Goal: Contribute content: Contribute content

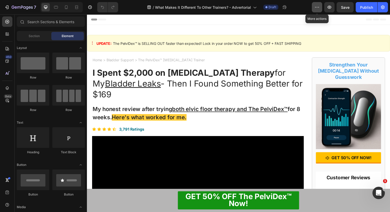
click at [319, 7] on icon "button" at bounding box center [316, 7] width 5 height 5
click at [382, 7] on icon "button" at bounding box center [382, 7] width 1 height 1
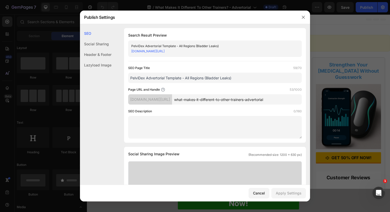
click at [230, 99] on input "what-makes-it-different-to-other-trainers-advertorial" at bounding box center [237, 99] width 130 height 10
click at [263, 195] on div "Cancel" at bounding box center [259, 193] width 12 height 5
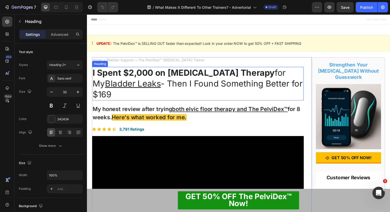
click at [173, 90] on h1 "I Spent $2,000 on Pelvic Floor Therapy for My Bladder Leaks - Then I Found Some…" at bounding box center [200, 85] width 216 height 34
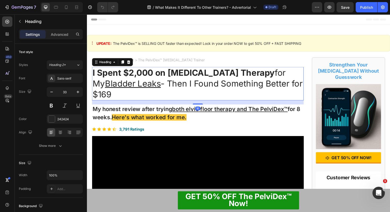
click at [154, 92] on h1 "I Spent $2,000 on Pelvic Floor Therapy for My Bladder Leaks - Then I Found Some…" at bounding box center [200, 85] width 216 height 34
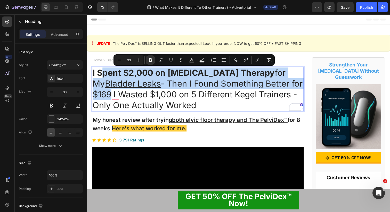
drag, startPoint x: 113, startPoint y: 96, endPoint x: 105, endPoint y: 70, distance: 27.0
click at [105, 70] on p "I Spent $2,000 on Pelvic Floor Therapy for My Bladder Leaks - Then I Found Some…" at bounding box center [200, 91] width 215 height 44
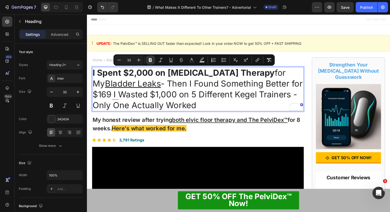
click at [124, 98] on p "I Spent $2,000 on Pelvic Floor Therapy for My Bladder Leaks - Then I Found Some…" at bounding box center [200, 91] width 215 height 44
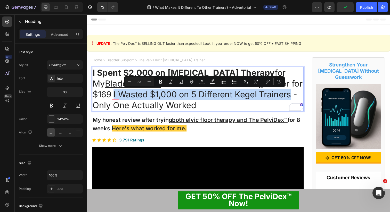
drag, startPoint x: 115, startPoint y: 97, endPoint x: 297, endPoint y: 99, distance: 181.8
click at [297, 99] on p "I Spent $2,000 on Pelvic Floor Therapy for My Bladder Leaks - Then I Found Some…" at bounding box center [200, 91] width 215 height 44
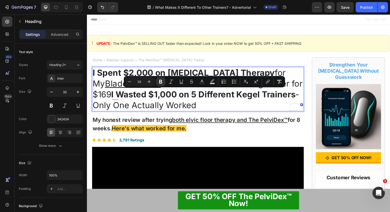
click at [131, 98] on strong "I Wasted $1,000 on 5 Different Kegel Trainers" at bounding box center [206, 96] width 188 height 10
click at [114, 97] on p "I Spent $2,000 on Pelvic Floor Therapy for My Bladder Leaks - Then I Found Some…" at bounding box center [200, 91] width 215 height 44
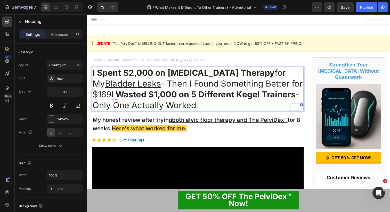
click at [303, 96] on p "I Spent $2,000 on Pelvic Floor Therapy for My Bladder Leaks - Then I Found Some…" at bounding box center [200, 91] width 215 height 44
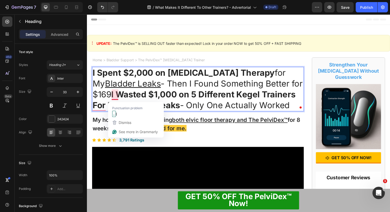
drag, startPoint x: 113, startPoint y: 95, endPoint x: 101, endPoint y: 72, distance: 26.1
click at [101, 72] on p "I Spent $2,000 on Pelvic Floor Therapy for My Bladder Leaks - Then I Found Some…" at bounding box center [200, 91] width 215 height 44
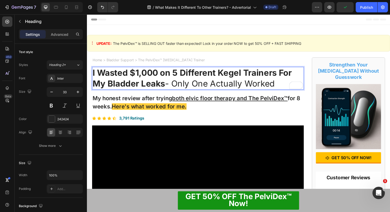
click at [205, 86] on p "I Wasted $1,000 on 5 Different Kegel Trainers For My Bladder Leaks - Only One A…" at bounding box center [200, 80] width 215 height 22
click at [195, 84] on p "I Wasted $1,000 on 5 Different Kegel Trainers For My Bladder Leaks - Only One A…" at bounding box center [200, 80] width 215 height 22
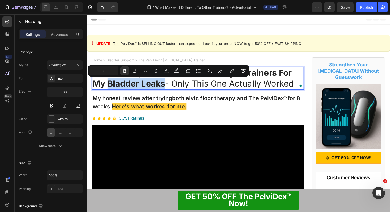
drag, startPoint x: 167, startPoint y: 86, endPoint x: 109, endPoint y: 86, distance: 57.8
click at [109, 86] on p "I Wasted $1,000 on 5 Different Kegel Trainers For My Bladder Leaks - Only This …" at bounding box center [200, 80] width 215 height 22
click at [205, 89] on p "I Wasted $1,000 on 5 Different Kegel Trainers For My Bladder Leaks - Only This …" at bounding box center [200, 80] width 215 height 22
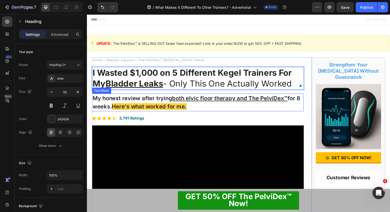
click at [168, 102] on p "My honest review after trying both elvic floor therapy and The PelviDex™ for 8 …" at bounding box center [200, 104] width 215 height 17
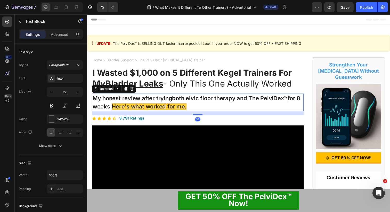
click at [157, 100] on p "My honest review after trying both elvic floor therapy and The PelviDex™ for 8 …" at bounding box center [200, 104] width 215 height 17
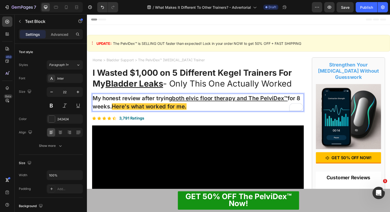
click at [143, 101] on p "My honest review after trying both elvic floor therapy and The PelviDex™ for 8 …" at bounding box center [200, 104] width 215 height 17
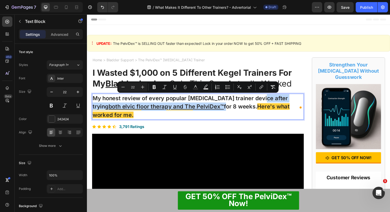
drag, startPoint x: 197, startPoint y: 107, endPoint x: 259, endPoint y: 100, distance: 62.5
click at [259, 100] on p "My honest review of every popular pelvic floor trainer device after trying both…" at bounding box center [200, 109] width 215 height 26
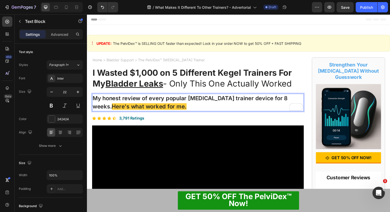
click at [102, 101] on p "My honest review of every popular pelvic floor trainer device for 8 weeks. Here…" at bounding box center [200, 104] width 215 height 17
click at [239, 101] on p "My honest review of every popular pelvic floor trainer device for 8 weeks. Here…" at bounding box center [200, 104] width 215 height 17
click at [235, 101] on p "My honest review of every popular pelvic floor trainning device for 8 weeks. He…" at bounding box center [200, 104] width 215 height 17
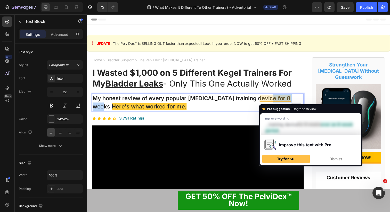
drag, startPoint x: 264, startPoint y: 101, endPoint x: 294, endPoint y: 101, distance: 29.9
click at [294, 101] on p "My honest review of every popular pelvic floor training device for 8 weeks. Her…" at bounding box center [200, 104] width 215 height 17
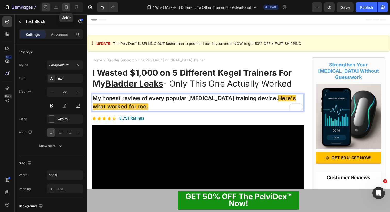
click at [67, 6] on icon at bounding box center [66, 7] width 5 height 5
type input "17"
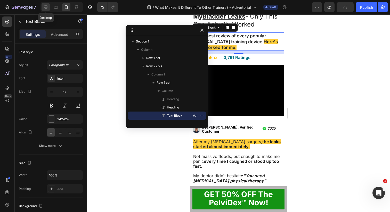
scroll to position [64, 0]
click at [314, 54] on div at bounding box center [238, 113] width 303 height 198
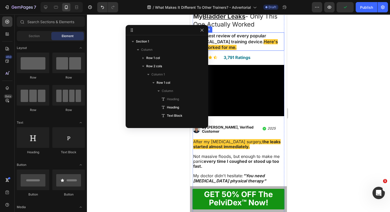
click at [265, 44] on p "My honest review of every popular pelvic floor training device. Here's what wor…" at bounding box center [238, 41] width 91 height 17
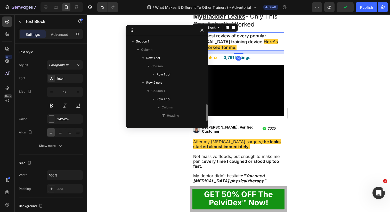
scroll to position [56, 0]
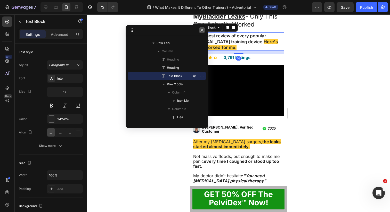
click at [201, 30] on icon "button" at bounding box center [201, 30] width 3 height 3
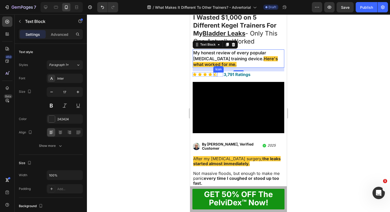
scroll to position [40, 0]
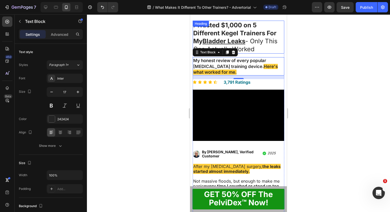
click at [262, 43] on p "⁠⁠⁠⁠⁠⁠⁠ I Wasted $1,000 on 5 Different Kegel Trainers For My Bladder Leaks - On…" at bounding box center [238, 37] width 91 height 32
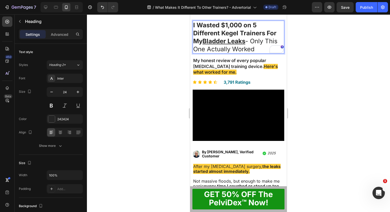
click at [242, 48] on p "I Wasted $1,000 on 5 Different Kegel Trainers For My Bladder Leaks - Only This …" at bounding box center [238, 37] width 91 height 32
click at [257, 48] on p "I Wasted $1,000 on 5 Different Kegel Trainers For My Bladder Leaks - Only This …" at bounding box center [238, 37] width 91 height 32
click at [218, 69] on p "My honest review of every popular pelvic floor training device. Here's what wor…" at bounding box center [238, 66] width 91 height 17
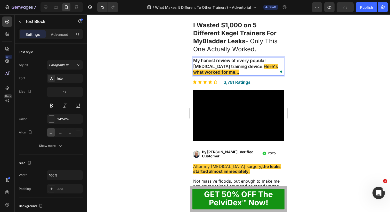
click at [169, 77] on div at bounding box center [238, 113] width 303 height 198
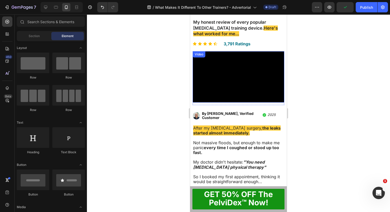
scroll to position [85, 0]
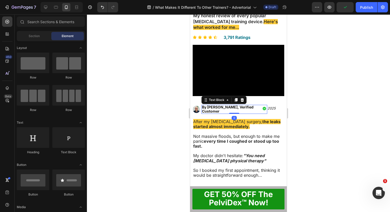
click at [213, 108] on span "By Shaun Miller, Verified Customer" at bounding box center [228, 109] width 52 height 8
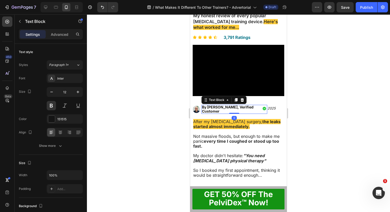
click at [213, 108] on span "By Shaun Miller, Verified Customer" at bounding box center [228, 109] width 52 height 8
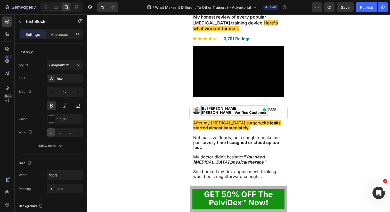
click at [237, 109] on span "By James Davies Miller, Verified Customer" at bounding box center [234, 110] width 65 height 8
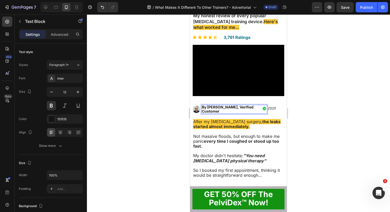
click at [175, 111] on div at bounding box center [238, 113] width 303 height 198
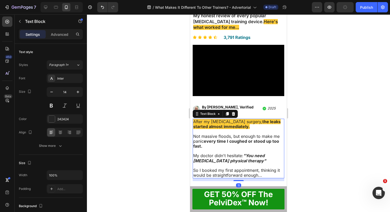
click at [239, 128] on p "After my prostate surgery, the leaks started almost immediately." at bounding box center [238, 124] width 91 height 10
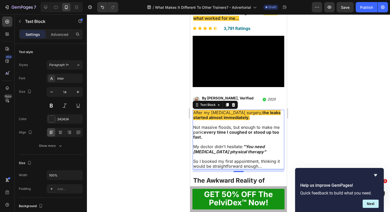
scroll to position [94, 0]
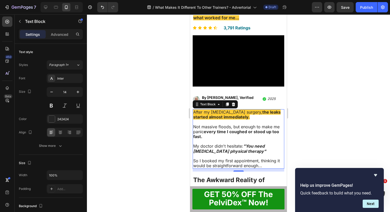
click at [240, 118] on p "After my prostate surgery, the leaks started almost immediately." at bounding box center [238, 115] width 91 height 10
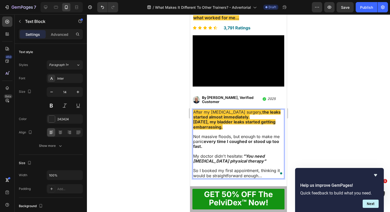
drag, startPoint x: 238, startPoint y: 115, endPoint x: 207, endPoint y: 111, distance: 31.2
click at [207, 111] on p "After my prostate surgery, the leaks started almost immediately." at bounding box center [238, 115] width 91 height 10
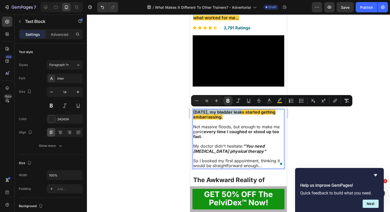
drag, startPoint x: 242, startPoint y: 113, endPoint x: 189, endPoint y: 113, distance: 53.1
click at [229, 116] on strong "Two years ago, my bladder leaks started getting embarrassing." at bounding box center [234, 115] width 82 height 10
drag, startPoint x: 247, startPoint y: 119, endPoint x: 194, endPoint y: 111, distance: 53.5
click at [194, 111] on div "Two years ago, my bladder leaks started getting embarrassing. Not massive flood…" at bounding box center [239, 139] width 92 height 60
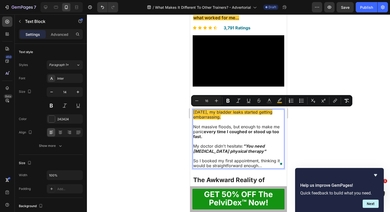
click at [230, 114] on span "Two years ago, my bladder leaks started getting embarrassing." at bounding box center [232, 115] width 79 height 10
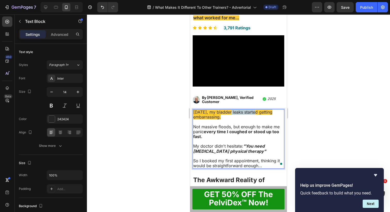
drag, startPoint x: 231, startPoint y: 111, endPoint x: 257, endPoint y: 112, distance: 25.3
click at [257, 112] on span "Two years ago, my bladder leaks started getting embarrassing." at bounding box center [232, 115] width 79 height 10
click at [243, 115] on p "Two years ago, my bladder leaks started getting embarrassing." at bounding box center [238, 115] width 91 height 10
drag, startPoint x: 239, startPoint y: 117, endPoint x: 207, endPoint y: 117, distance: 32.0
click at [207, 117] on p "Two years ago, my bladder leaks started getting embarrassing." at bounding box center [238, 115] width 91 height 10
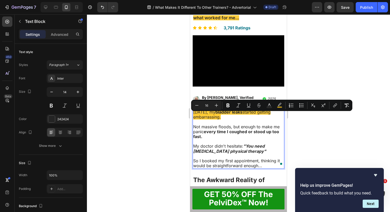
click at [207, 117] on span "Two years ago, my bladder leaks started getting embarrassing." at bounding box center [231, 115] width 77 height 10
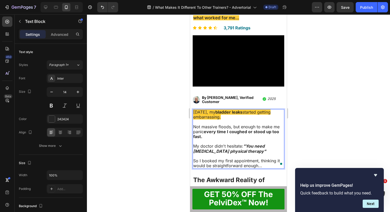
click at [216, 117] on span "Two years ago, my bladder leaks started getting embarrassing." at bounding box center [231, 115] width 77 height 10
click at [232, 127] on span "Not massive floods, but enough to make me panic every time I coughed or stood u…" at bounding box center [236, 131] width 86 height 15
click at [261, 158] on span "So I booked my first appointment, thinking it would be straightforward enough..." at bounding box center [236, 163] width 87 height 10
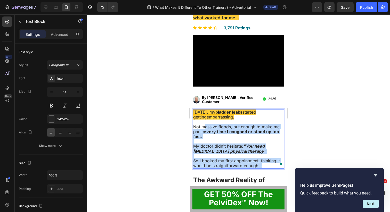
drag, startPoint x: 264, startPoint y: 162, endPoint x: 204, endPoint y: 127, distance: 69.1
click at [204, 127] on div "Two years ago, my bladder leaks started getting embarrassing. Not massive flood…" at bounding box center [239, 139] width 92 height 60
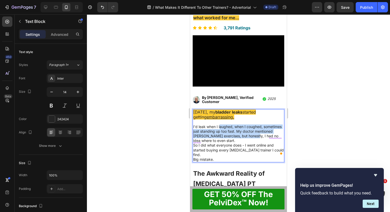
drag, startPoint x: 241, startPoint y: 133, endPoint x: 219, endPoint y: 127, distance: 22.3
click at [219, 127] on p "I'd leak when I laughed, when I coughed, sometimes just standing up too fast. M…" at bounding box center [238, 144] width 91 height 38
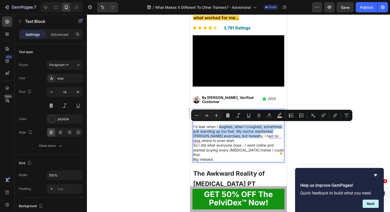
click at [224, 135] on p "I'd leak when I laughed, when I coughed, sometimes just standing up too fast. M…" at bounding box center [238, 144] width 91 height 38
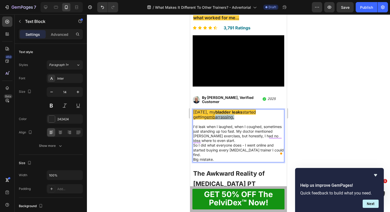
drag, startPoint x: 242, startPoint y: 116, endPoint x: 216, endPoint y: 115, distance: 26.1
click at [216, 115] on p "Two years ago, my bladder leaks started getting embarrassing." at bounding box center [238, 115] width 91 height 10
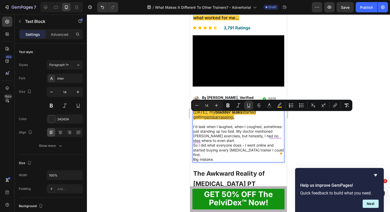
click at [220, 128] on p "I'd leak when I laughed, when I coughed, sometimes just standing up too fast. M…" at bounding box center [238, 144] width 91 height 38
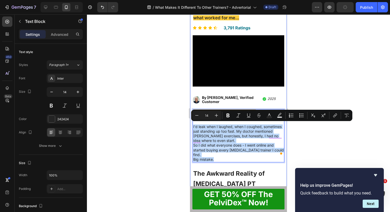
drag, startPoint x: 218, startPoint y: 154, endPoint x: 192, endPoint y: 126, distance: 38.5
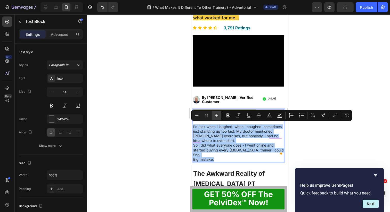
click at [217, 115] on icon "Editor contextual toolbar" at bounding box center [216, 115] width 5 height 5
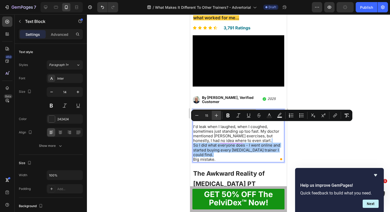
click at [217, 115] on icon "Editor contextual toolbar" at bounding box center [216, 115] width 5 height 5
type input "16"
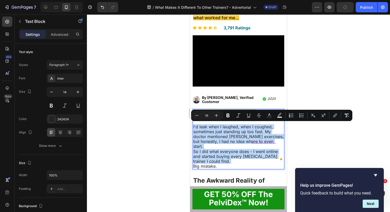
click at [216, 133] on span "I'd leak when I laughed, when I coughed, sometimes just standing up too fast. M…" at bounding box center [238, 136] width 91 height 25
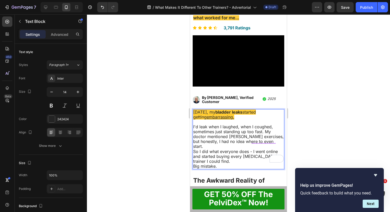
click at [265, 130] on span "I'd leak when I laughed, when I coughed, sometimes just standing up too fast. M…" at bounding box center [238, 136] width 91 height 25
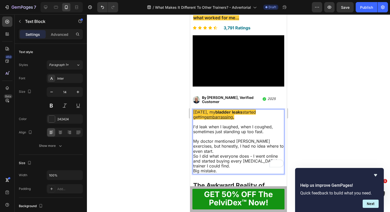
click at [200, 154] on span "So I did what everyone does - I went online and started buying every [MEDICAL_D…" at bounding box center [235, 161] width 85 height 15
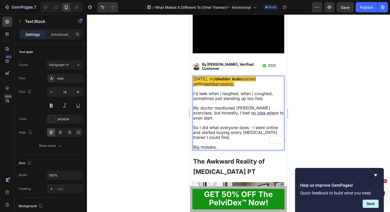
scroll to position [132, 0]
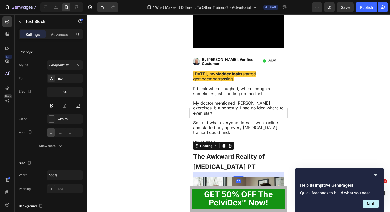
click at [238, 154] on h2 "The Awkward Reality of Pelvic Floor PT" at bounding box center [239, 161] width 92 height 21
click at [241, 154] on h2 "The Awkward Reality of Pelvic Floor PT" at bounding box center [239, 161] width 92 height 21
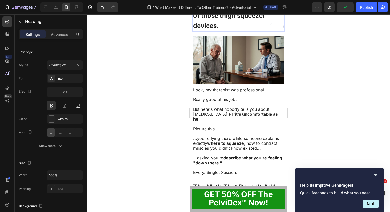
scroll to position [291, 0]
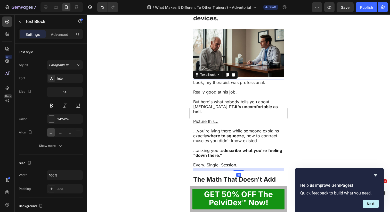
click at [245, 99] on span "But here's what nobody tells you about pelvic floor PT: it's uncomfortable as h…" at bounding box center [235, 106] width 85 height 15
click at [241, 95] on p at bounding box center [238, 97] width 91 height 5
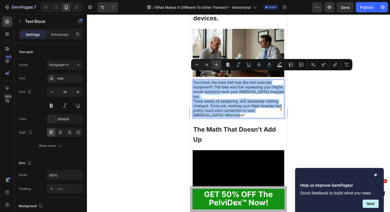
click at [216, 64] on icon "Editor contextual toolbar" at bounding box center [216, 64] width 5 height 5
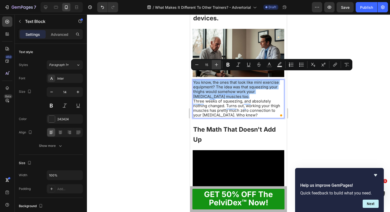
click at [216, 64] on icon "Editor contextual toolbar" at bounding box center [216, 64] width 5 height 5
type input "16"
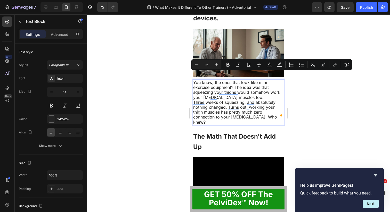
click at [217, 83] on span "You know, the ones that look like mini exercise equipment? The idea was that sq…" at bounding box center [236, 90] width 87 height 20
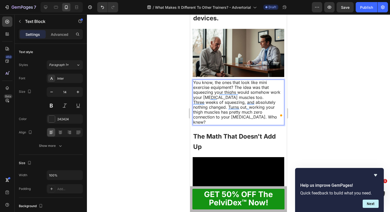
click at [217, 81] on span "You know, the ones that look like mini exercise equipment? The idea was that sq…" at bounding box center [236, 90] width 87 height 20
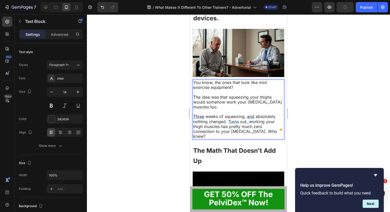
click at [255, 123] on span "Three weeks of squeezing, and absolutely nothing changed. Turns out, working yo…" at bounding box center [235, 126] width 84 height 25
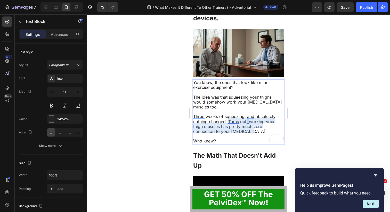
click at [228, 114] on span "Three weeks of squeezing, and absolutely nothing changed. Turns out, working yo…" at bounding box center [234, 124] width 82 height 20
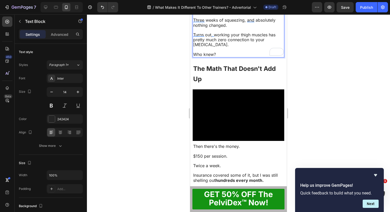
scroll to position [386, 0]
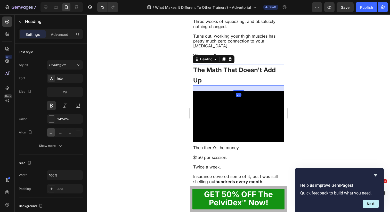
click at [248, 66] on span "The Math That Doesn't Add Up" at bounding box center [234, 75] width 83 height 18
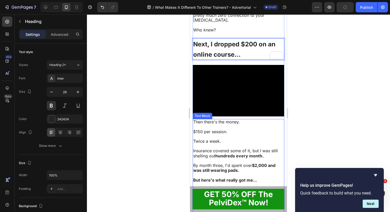
scroll to position [426, 0]
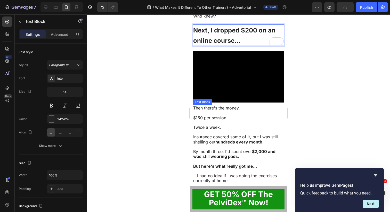
click at [239, 120] on p at bounding box center [238, 122] width 91 height 5
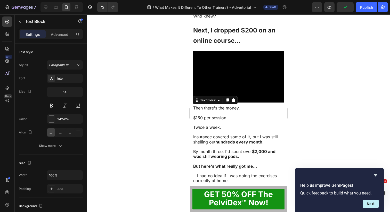
click at [239, 120] on p at bounding box center [238, 122] width 91 height 5
click at [194, 105] on span "Then there's the money." at bounding box center [216, 107] width 47 height 5
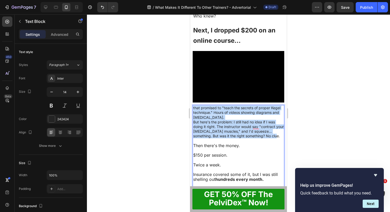
drag, startPoint x: 282, startPoint y: 127, endPoint x: 193, endPoint y: 99, distance: 92.7
click at [193, 105] on div "that promised to "teach the secrets of proper Kegel technique." Hours of videos…" at bounding box center [239, 185] width 92 height 160
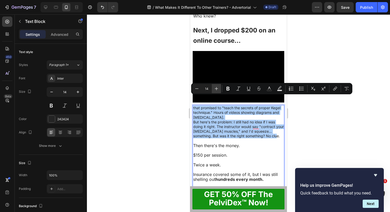
click at [216, 88] on icon "Editor contextual toolbar" at bounding box center [216, 88] width 3 height 3
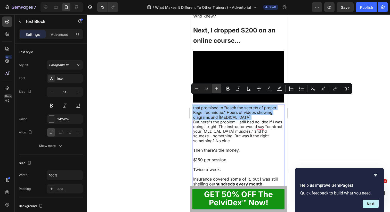
click at [216, 88] on icon "Editor contextual toolbar" at bounding box center [216, 88] width 3 height 3
type input "16"
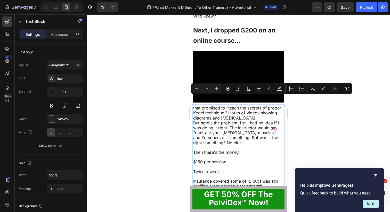
click at [213, 105] on span "that promised to "teach the secrets of proper Kegel technique." Hours of videos…" at bounding box center [237, 112] width 88 height 15
click at [205, 105] on span "that promised to "teach the secrets of proper Kegel technique." Hours of videos…" at bounding box center [237, 112] width 88 height 15
click at [197, 105] on span "that promised to "teach the secrets of proper Kegel technique." Hours of videos…" at bounding box center [237, 112] width 88 height 15
click at [202, 120] on span "But here's the problem: I still had no idea if I was doing it right. The instru…" at bounding box center [236, 132] width 86 height 25
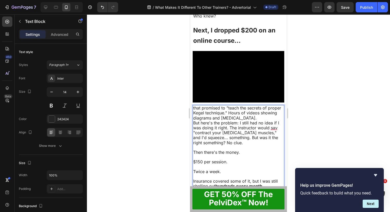
click at [194, 105] on span "that promised to "teach the secrets of proper Kegel technique." Hours of videos…" at bounding box center [237, 112] width 88 height 15
click at [233, 105] on span "It promised to "teach the secrets of proper Kegel technique." Hours of videos s…" at bounding box center [235, 112] width 84 height 15
click at [229, 105] on span "It promised to "teach the secrets of proper Kegel technique." Hours of videos s…" at bounding box center [235, 112] width 84 height 15
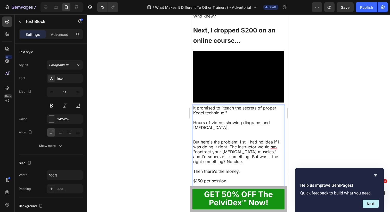
click at [230, 140] on span "But here's the problem: I still had no idea if I was doing it right. The instru…" at bounding box center [236, 152] width 86 height 25
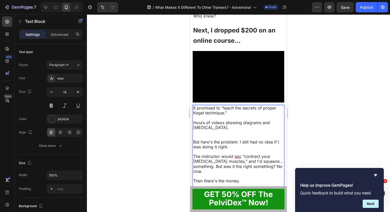
click at [194, 157] on span "The instructor would say "contract your pelvic floor muscles," and I'd squeeze.…" at bounding box center [238, 164] width 90 height 20
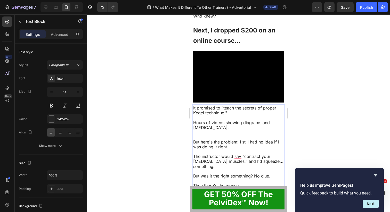
click at [242, 154] on span "The instructor would say "contract your pelvic floor muscles," and I'd squeeze.…" at bounding box center [238, 161] width 90 height 15
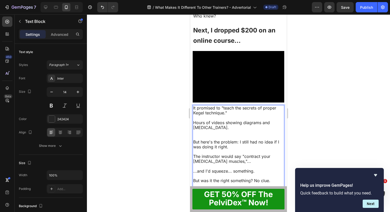
click at [224, 154] on span "The instructor would say "contract your pelvic floor muscles,"..." at bounding box center [231, 159] width 77 height 10
click at [226, 154] on p "The instructor would say "contract your pelvic floor muscles,"..." at bounding box center [238, 159] width 91 height 10
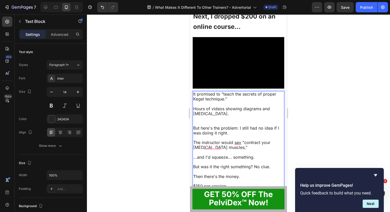
scroll to position [441, 0]
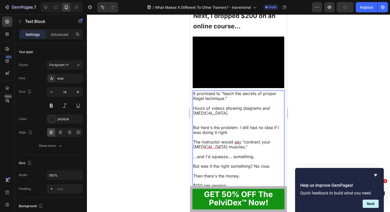
click at [254, 164] on span "But was it the right something? No clue." at bounding box center [231, 166] width 77 height 5
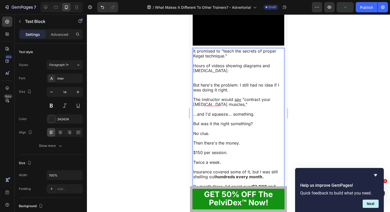
scroll to position [484, 0]
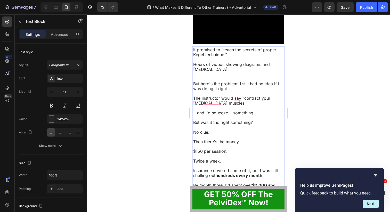
click at [198, 139] on span "Then there's the money." at bounding box center [216, 141] width 47 height 5
drag, startPoint x: 194, startPoint y: 131, endPoint x: 242, endPoint y: 167, distance: 59.5
click at [242, 167] on div "It promised to "teach the secrets of proper Kegel technique." Hours of videos s…" at bounding box center [239, 154] width 92 height 215
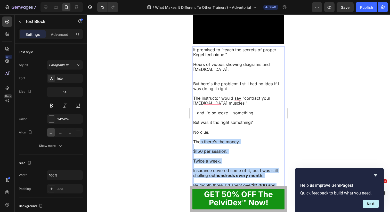
drag, startPoint x: 245, startPoint y: 180, endPoint x: 199, endPoint y: 130, distance: 67.4
click at [199, 130] on div "It promised to "teach the secrets of proper Kegel technique." Hours of videos s…" at bounding box center [239, 154] width 92 height 215
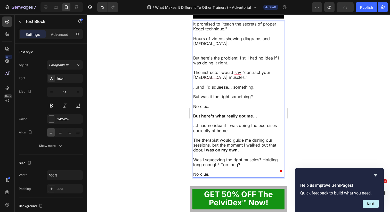
scroll to position [511, 0]
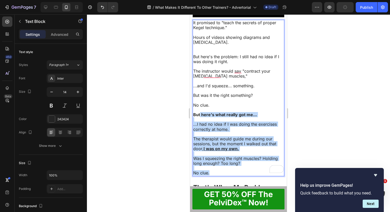
drag, startPoint x: 218, startPoint y: 161, endPoint x: 200, endPoint y: 105, distance: 59.1
click at [200, 105] on div "It promised to "teach the secrets of proper Kegel technique." Hours of videos s…" at bounding box center [239, 98] width 92 height 157
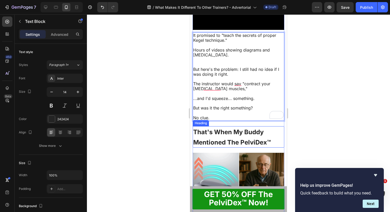
scroll to position [497, 0]
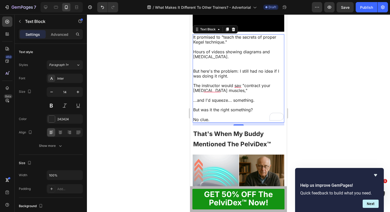
click at [248, 130] on span "That's When My Buddy Mentioned The PelviDex™" at bounding box center [232, 139] width 78 height 18
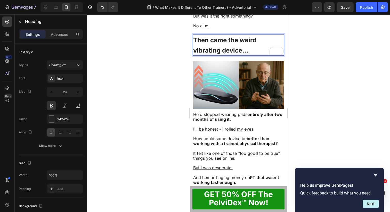
scroll to position [592, 0]
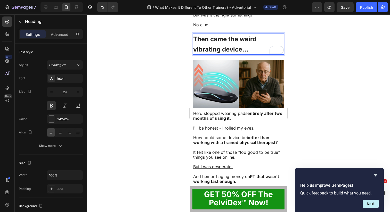
click at [246, 121] on p at bounding box center [238, 123] width 91 height 5
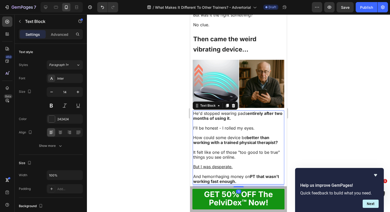
click at [232, 121] on p at bounding box center [238, 123] width 91 height 5
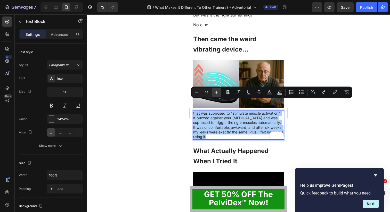
click at [217, 93] on icon "Editor contextual toolbar" at bounding box center [216, 92] width 5 height 5
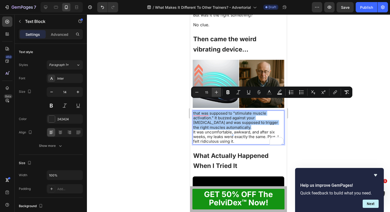
click at [217, 93] on icon "Editor contextual toolbar" at bounding box center [216, 92] width 5 height 5
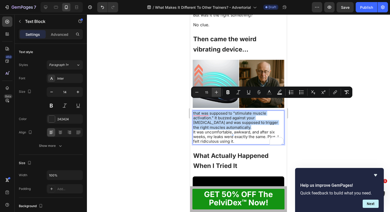
type input "16"
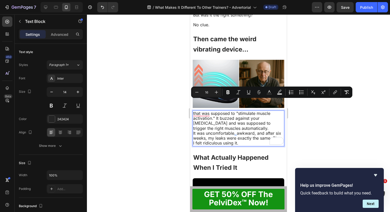
click at [217, 111] on span "that was supposed to "stimulate muscle activation." It buzzed against your peri…" at bounding box center [231, 121] width 77 height 20
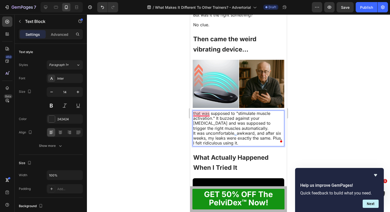
click at [199, 111] on span "that was supposed to "stimulate muscle activation." It buzzed against your peri…" at bounding box center [231, 121] width 77 height 20
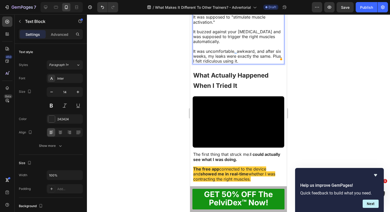
click at [273, 64] on span "It was uncomfortable, awkward, and after six weeks, my leaks were exactly the s…" at bounding box center [237, 56] width 89 height 15
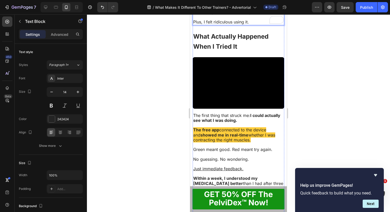
scroll to position [648, 0]
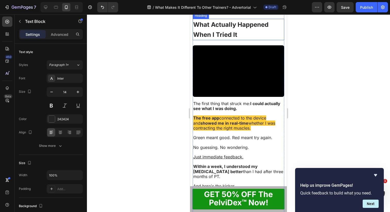
click at [238, 40] on h2 "What Actually Happened When I Tried It" at bounding box center [239, 29] width 92 height 21
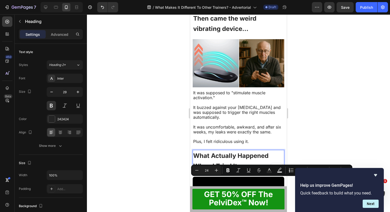
scroll to position [563, 0]
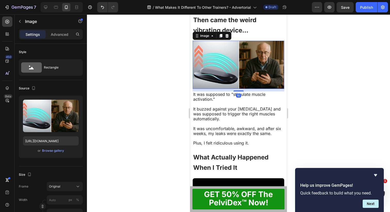
click at [254, 89] on img at bounding box center [239, 65] width 92 height 48
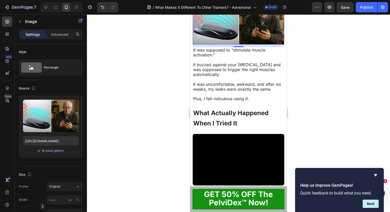
scroll to position [597, 0]
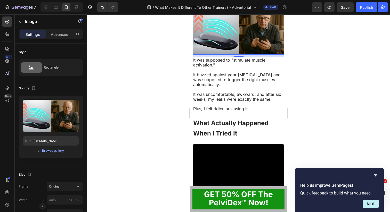
click at [299, 81] on div at bounding box center [238, 113] width 303 height 198
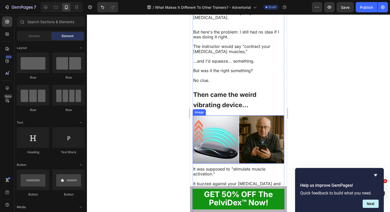
scroll to position [479, 0]
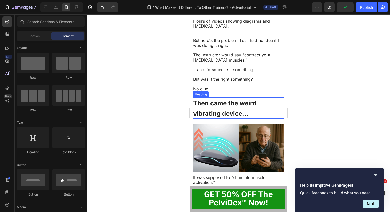
click at [256, 117] on span "Then came the weird vibrating device..." at bounding box center [224, 109] width 63 height 18
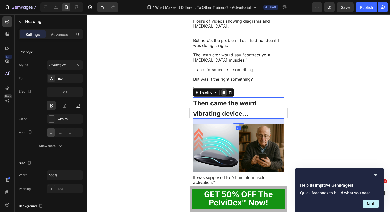
click at [224, 94] on icon at bounding box center [224, 93] width 3 height 4
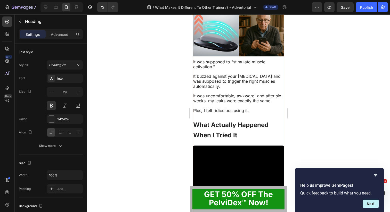
scroll to position [639, 0]
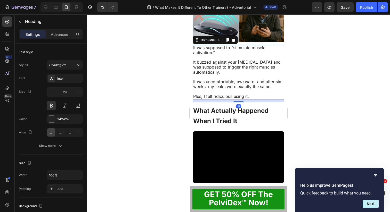
click at [252, 75] on p "It buzzed against your [MEDICAL_DATA] and was supposed to trigger the right mus…" at bounding box center [238, 67] width 91 height 15
click at [227, 43] on div at bounding box center [227, 40] width 6 height 6
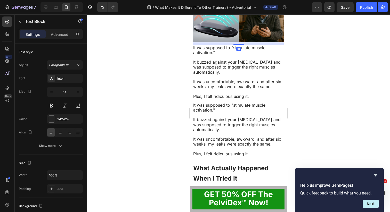
click at [243, 42] on img at bounding box center [239, 18] width 92 height 48
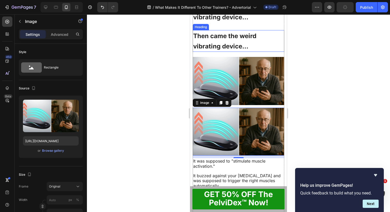
scroll to position [579, 0]
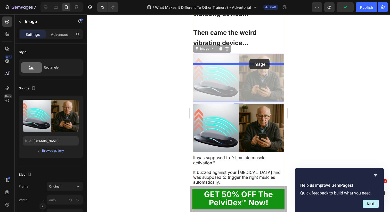
drag, startPoint x: 248, startPoint y: 98, endPoint x: 249, endPoint y: 59, distance: 38.7
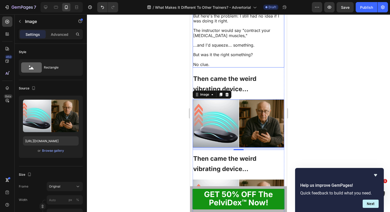
scroll to position [498, 0]
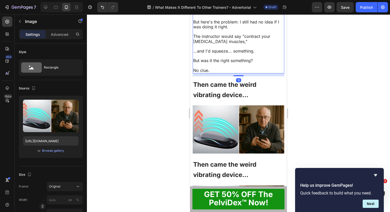
click at [251, 20] on p "Rich Text Editor. Editing area: main" at bounding box center [238, 17] width 91 height 5
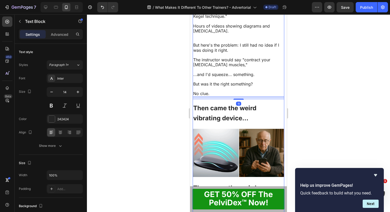
scroll to position [569, 0]
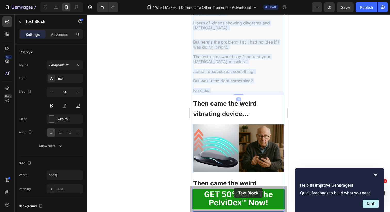
drag, startPoint x: 237, startPoint y: 80, endPoint x: 234, endPoint y: 187, distance: 106.6
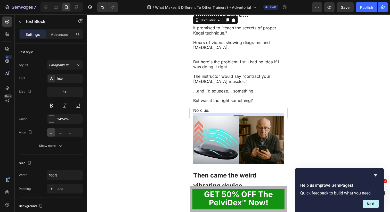
scroll to position [574, 0]
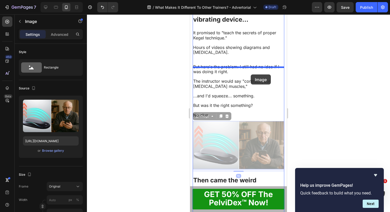
drag, startPoint x: 237, startPoint y: 165, endPoint x: 251, endPoint y: 72, distance: 94.6
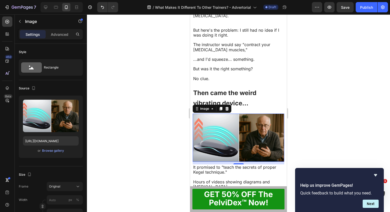
scroll to position [494, 0]
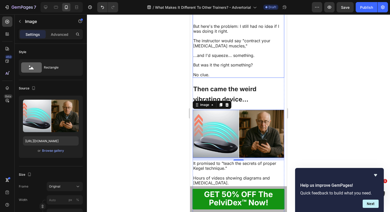
click at [228, 19] on p "Rich Text Editor. Editing area: main" at bounding box center [238, 16] width 91 height 5
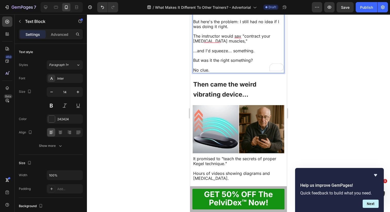
click at [239, 29] on span "But here's the problem: I still had no idea if I was doing it right." at bounding box center [236, 24] width 86 height 10
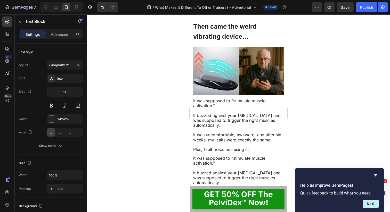
scroll to position [720, 0]
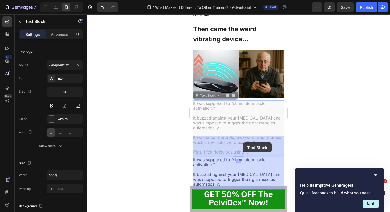
drag, startPoint x: 234, startPoint y: 150, endPoint x: 243, endPoint y: 142, distance: 11.7
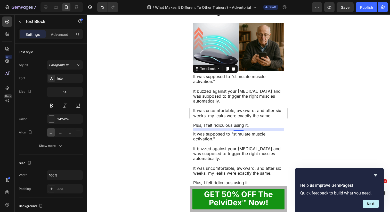
scroll to position [740, 0]
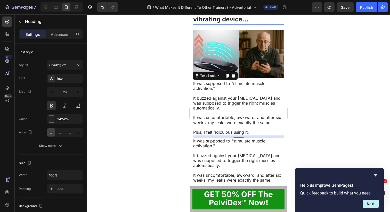
click at [247, 23] on span "Then came the weird vibrating device..." at bounding box center [224, 14] width 63 height 18
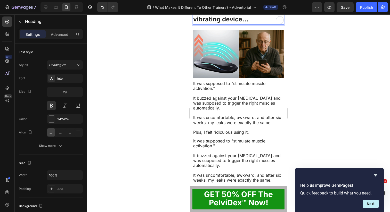
click at [257, 25] on h2 "Then came the weird vibrating device..." at bounding box center [239, 13] width 92 height 21
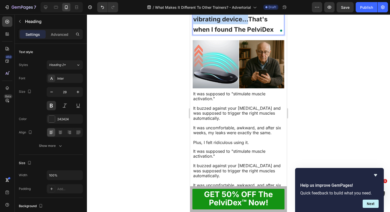
drag, startPoint x: 248, startPoint y: 54, endPoint x: 211, endPoint y: 48, distance: 37.9
click at [211, 33] on span "Then came the weird vibrating device...That's when I found The PelviDex" at bounding box center [233, 19] width 80 height 28
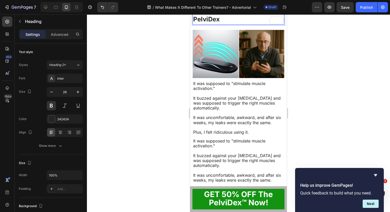
click at [232, 24] on p "That's when I found The PelviDex" at bounding box center [238, 14] width 91 height 20
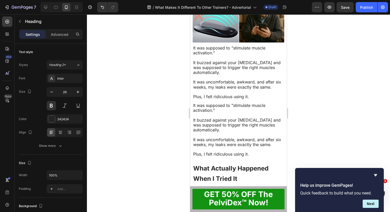
scroll to position [780, 0]
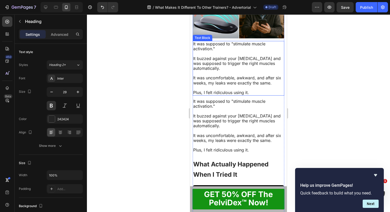
click at [253, 90] on p "Rich Text Editor. Editing area: main" at bounding box center [238, 88] width 91 height 5
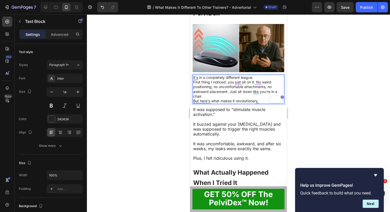
scroll to position [753, 0]
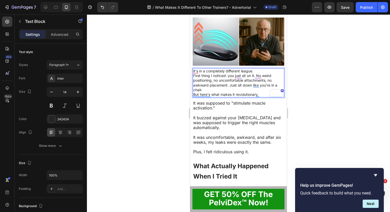
click at [234, 92] on p "First thing I noticed: you just sit on it. No weird positioning, no uncomfortab…" at bounding box center [238, 83] width 91 height 19
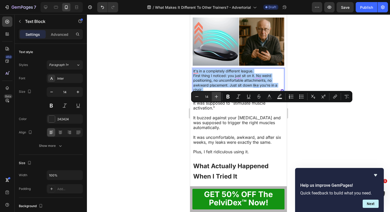
click at [216, 96] on icon "Editor contextual toolbar" at bounding box center [216, 96] width 5 height 5
type input "16"
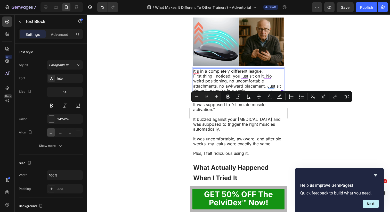
click at [304, 114] on div at bounding box center [238, 113] width 303 height 198
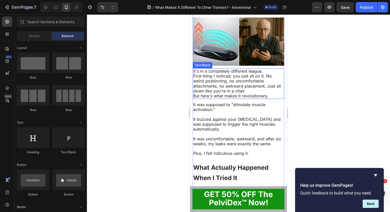
click at [204, 74] on span "it's in a completely different league." at bounding box center [228, 71] width 70 height 5
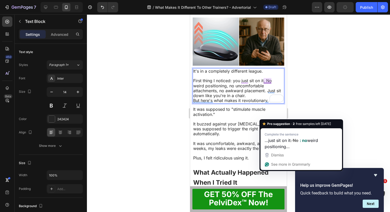
click at [266, 98] on span "First thing I noticed: you just sit on it. No weird positioning, no uncomfortab…" at bounding box center [237, 88] width 88 height 20
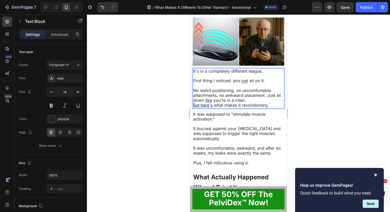
click at [267, 103] on span "No weird positioning, no uncomfortable attachments, no awkward placement. Just …" at bounding box center [237, 95] width 88 height 15
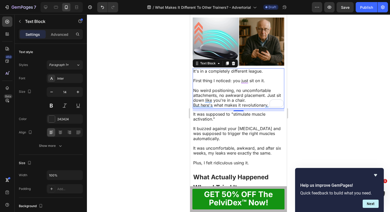
click at [267, 103] on span "No weird positioning, no uncomfortable attachments, no awkward placement. Just …" at bounding box center [237, 95] width 88 height 15
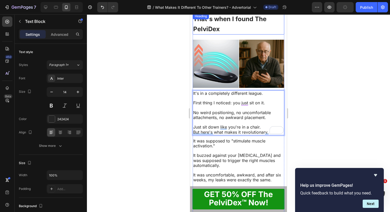
scroll to position [701, 0]
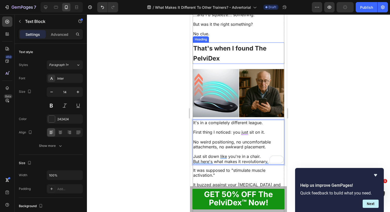
click at [230, 63] on p "⁠⁠⁠⁠⁠⁠⁠ That's when I found The PelviDex" at bounding box center [238, 53] width 91 height 20
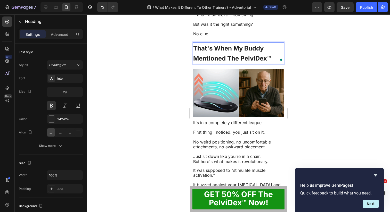
click at [221, 62] on strong "That's When My Buddy Mentioned The PelviDex™" at bounding box center [232, 54] width 78 height 18
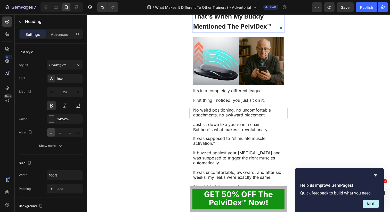
scroll to position [744, 0]
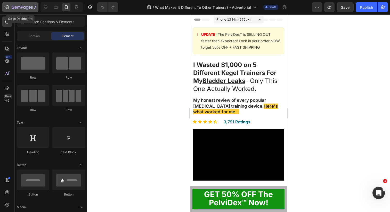
click at [24, 6] on icon "button" at bounding box center [22, 7] width 21 height 4
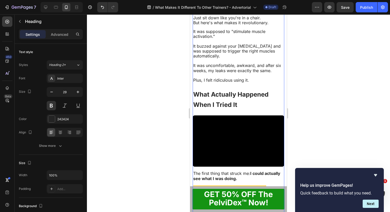
scroll to position [744, 0]
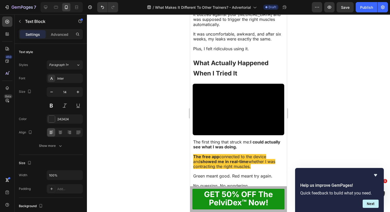
scroll to position [791, 0]
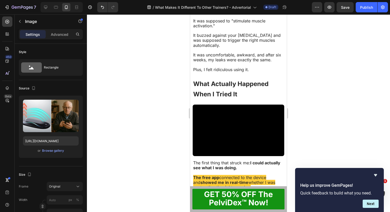
scroll to position [768, 0]
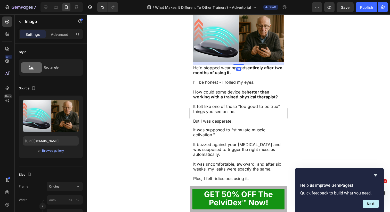
scroll to position [808, 0]
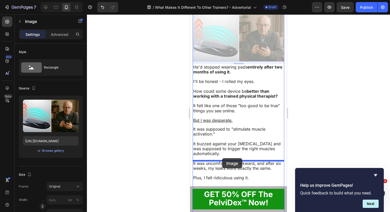
drag, startPoint x: 226, startPoint y: 75, endPoint x: 221, endPoint y: 160, distance: 85.3
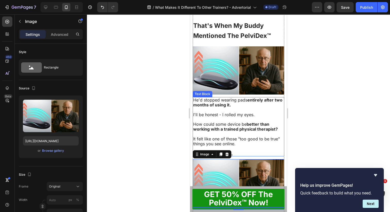
scroll to position [715, 0]
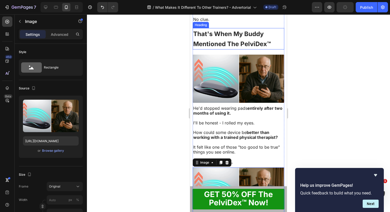
click at [240, 48] on strong "That's When My Buddy Mentioned The PelviDex™" at bounding box center [232, 39] width 78 height 18
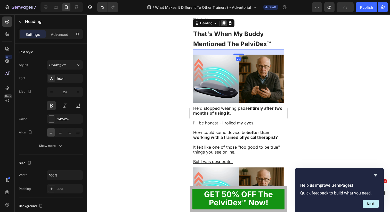
click at [224, 25] on icon at bounding box center [224, 23] width 3 height 4
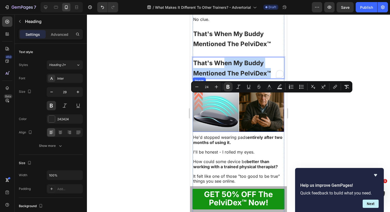
drag, startPoint x: 224, startPoint y: 99, endPoint x: 224, endPoint y: 133, distance: 33.8
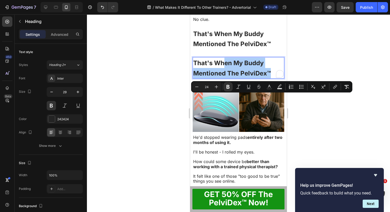
click at [325, 134] on div at bounding box center [238, 113] width 303 height 198
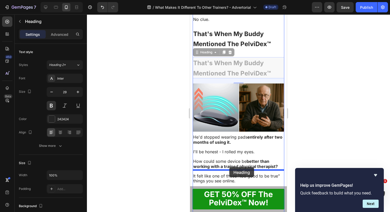
drag, startPoint x: 228, startPoint y: 102, endPoint x: 229, endPoint y: 168, distance: 66.0
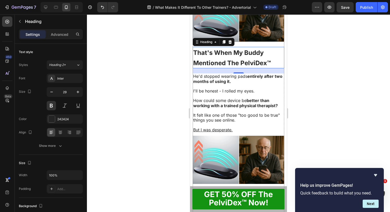
scroll to position [793, 0]
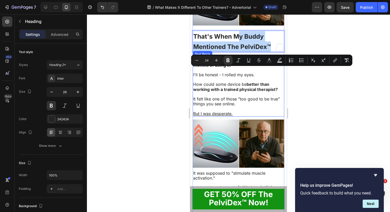
drag, startPoint x: 238, startPoint y: 74, endPoint x: 229, endPoint y: 146, distance: 72.0
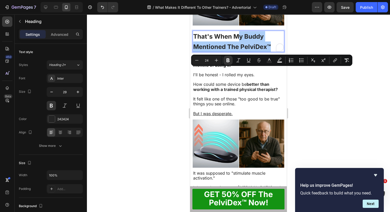
click at [314, 117] on div at bounding box center [238, 113] width 303 height 198
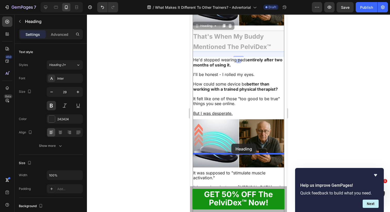
drag, startPoint x: 235, startPoint y: 76, endPoint x: 231, endPoint y: 144, distance: 68.2
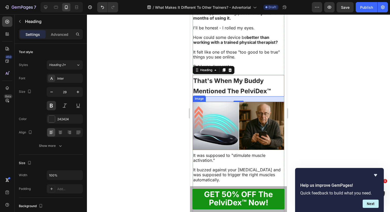
scroll to position [807, 0]
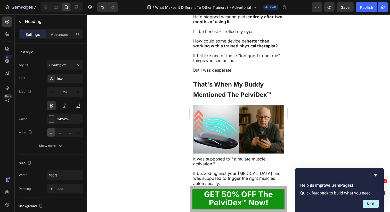
click at [251, 63] on span "It felt like one of those "too good to be true" things you see online." at bounding box center [236, 58] width 87 height 10
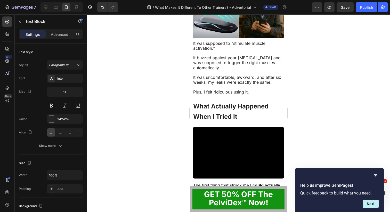
scroll to position [918, 0]
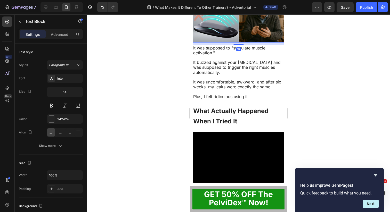
click at [257, 43] on img at bounding box center [239, 18] width 92 height 48
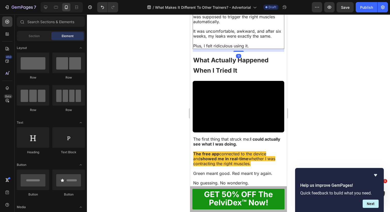
click at [227, 5] on p "It was supposed to "stimulate muscle activation."" at bounding box center [238, 0] width 91 height 10
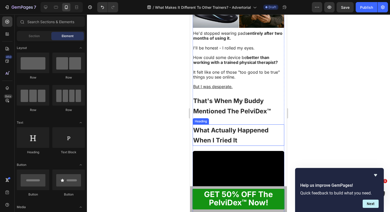
scroll to position [805, 0]
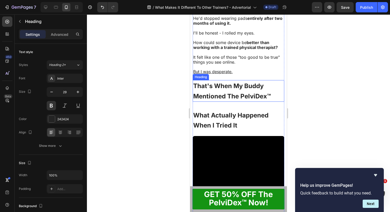
click at [245, 100] on strong "That's When My Buddy Mentioned The PelviDex™" at bounding box center [232, 91] width 78 height 18
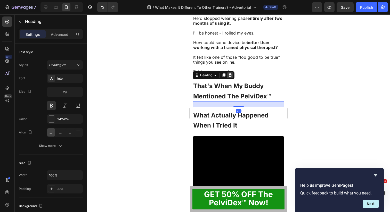
click at [232, 78] on div at bounding box center [230, 75] width 6 height 6
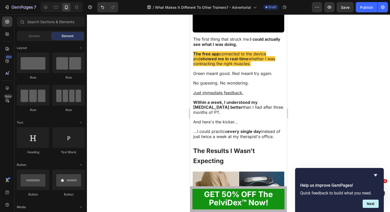
scroll to position [935, 0]
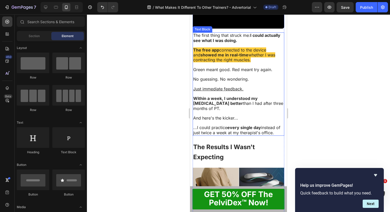
click at [270, 77] on p at bounding box center [238, 74] width 91 height 5
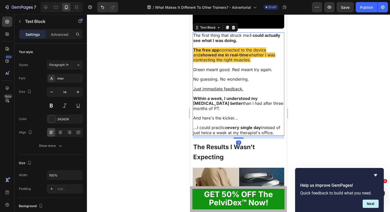
click at [252, 82] on p "No guessing. No wondering." at bounding box center [238, 79] width 91 height 5
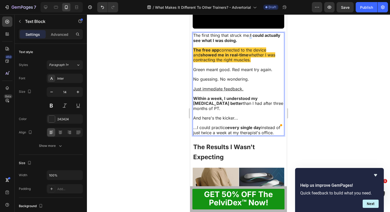
click at [249, 92] on p "Just immediate feedback." at bounding box center [238, 89] width 91 height 5
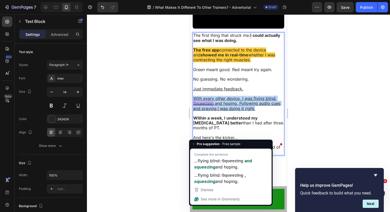
drag, startPoint x: 261, startPoint y: 143, endPoint x: 195, endPoint y: 132, distance: 66.6
click at [195, 111] on p "With every other device, I was flying blind. Squeezing and hoping. Following au…" at bounding box center [238, 103] width 91 height 15
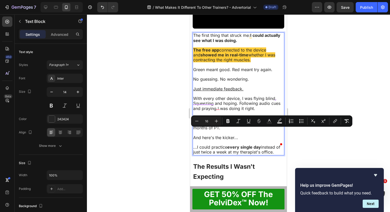
click at [239, 111] on span "With every other device, I was flying blind. Squeezing and hoping. Following au…" at bounding box center [236, 103] width 87 height 15
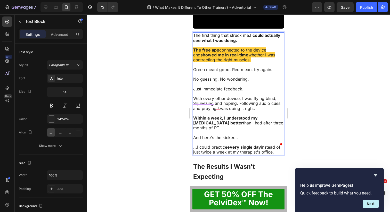
click at [239, 111] on span "With every other device, I was flying blind. Squeezing and hoping. Following au…" at bounding box center [236, 103] width 87 height 15
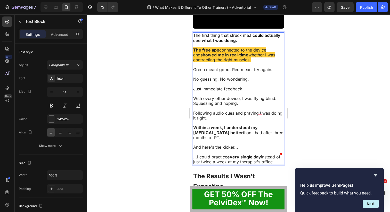
click at [237, 106] on span "With every other device, I was flying blind. Squeezing and hoping." at bounding box center [234, 101] width 83 height 10
click at [198, 121] on span "Following audio cues and praying I was doing it right." at bounding box center [237, 116] width 89 height 10
click at [256, 106] on p "With every other device, I was flying blind. Squeezing and hoping...." at bounding box center [238, 101] width 91 height 10
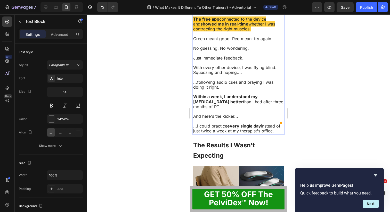
scroll to position [963, 0]
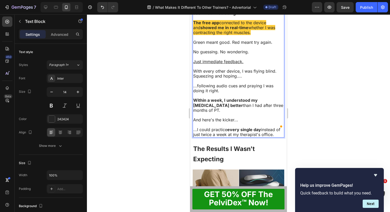
click at [253, 118] on p "Rich Text Editor. Editing area: main" at bounding box center [238, 115] width 91 height 5
click at [245, 93] on p "...following audio cues and praying I was doing it right." at bounding box center [238, 89] width 91 height 10
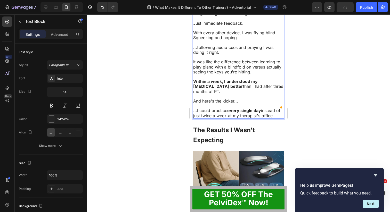
scroll to position [1015, 0]
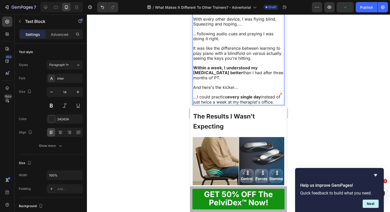
drag, startPoint x: 275, startPoint y: 128, endPoint x: 212, endPoint y: 100, distance: 68.4
click at [212, 100] on div "The first thing that struck me: I could actually see what I was doing. The free…" at bounding box center [239, 29] width 92 height 152
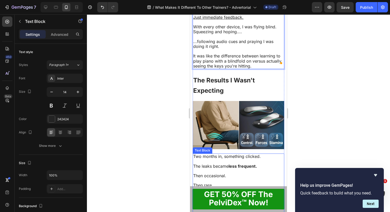
scroll to position [1003, 0]
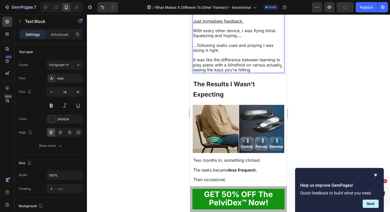
click at [297, 100] on div at bounding box center [238, 113] width 303 height 198
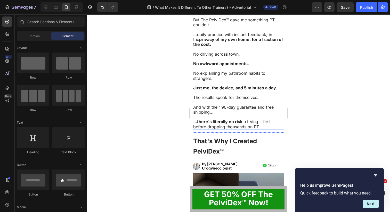
scroll to position [1336, 0]
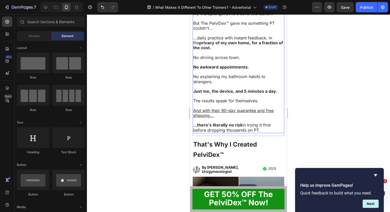
click at [263, 84] on p "No explaining my bathroom habits to strangers." at bounding box center [238, 79] width 91 height 10
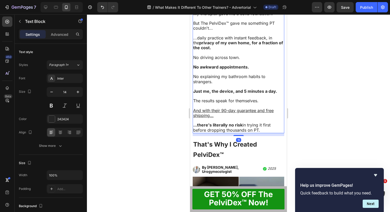
click at [261, 84] on p "No explaining my bathroom habits to strangers." at bounding box center [238, 79] width 91 height 10
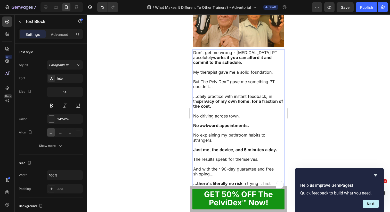
scroll to position [1247, 0]
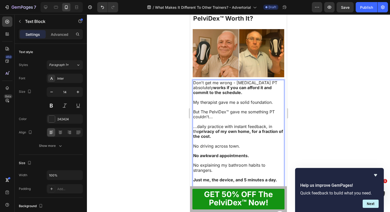
click at [205, 95] on span "Don't get me wrong - pelvic floor PT absolutely works if you can afford it and …" at bounding box center [235, 87] width 84 height 15
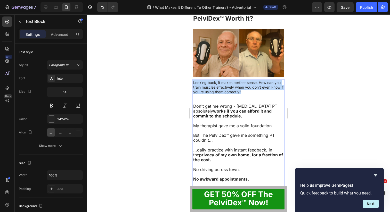
drag, startPoint x: 250, startPoint y: 121, endPoint x: 193, endPoint y: 114, distance: 57.1
click at [193, 95] on p "Looking back, it makes perfect sense. How can you train muscles effectively whe…" at bounding box center [238, 87] width 91 height 14
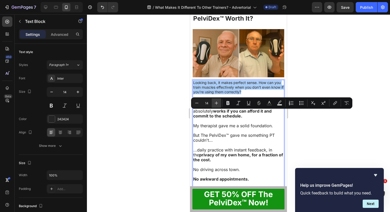
click at [219, 103] on icon "Editor contextual toolbar" at bounding box center [216, 103] width 5 height 5
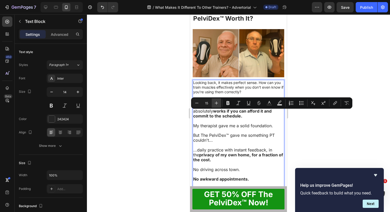
click at [219, 103] on icon "Editor contextual toolbar" at bounding box center [216, 103] width 5 height 5
type input "16"
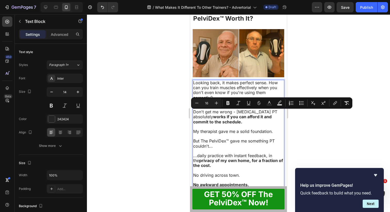
click at [241, 100] on span "Looking back, it makes perfect sense. How can you train muscles effectively whe…" at bounding box center [235, 90] width 85 height 20
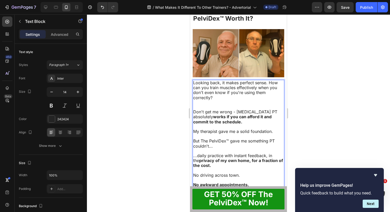
click at [270, 100] on span "Looking back, it makes perfect sense. How can you train muscles effectively whe…" at bounding box center [235, 90] width 85 height 20
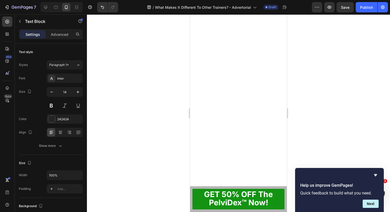
scroll to position [1313, 0]
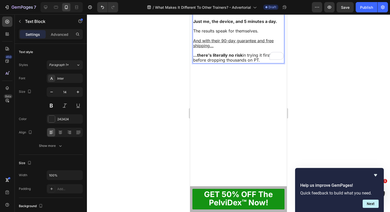
drag, startPoint x: 217, startPoint y: 134, endPoint x: 194, endPoint y: 77, distance: 61.4
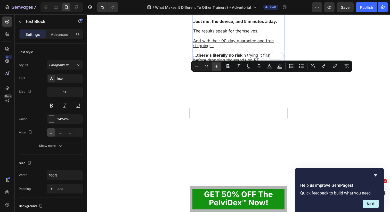
click at [216, 68] on icon "Editor contextual toolbar" at bounding box center [216, 66] width 5 height 5
type input "16"
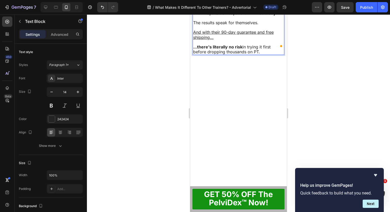
scroll to position [1369, 0]
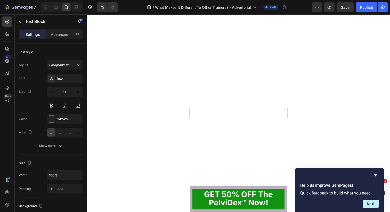
scroll to position [1419, 0]
drag, startPoint x: 208, startPoint y: 86, endPoint x: 248, endPoint y: 165, distance: 89.0
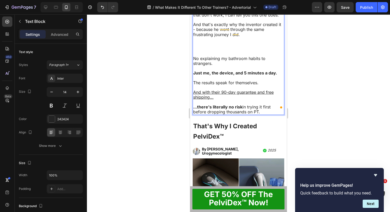
scroll to position [1378, 0]
click at [223, 3] on p "A" at bounding box center [238, 0] width 91 height 5
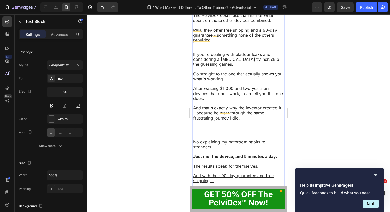
scroll to position [1294, 0]
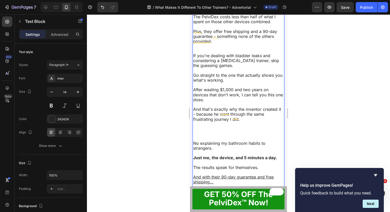
click at [227, 10] on p "How can you train muscles effectively when you don't even know if you're using …" at bounding box center [238, 2] width 91 height 15
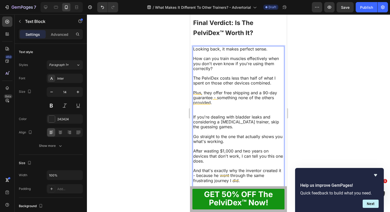
scroll to position [1227, 0]
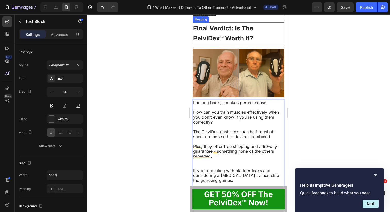
click at [242, 42] on span "Final Verdict: Is The PelviDex™ Worth It?" at bounding box center [223, 34] width 60 height 18
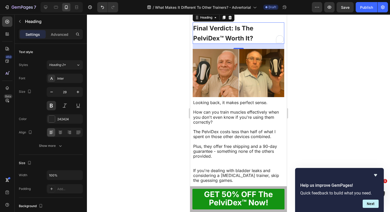
click at [224, 44] on h2 "Final Verdict: Is The PelviDex™ Worth It?" at bounding box center [239, 32] width 92 height 21
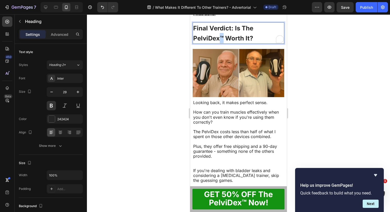
click at [221, 42] on span "Final Verdict: Is The PelviDex™ Worth It?" at bounding box center [223, 34] width 60 height 18
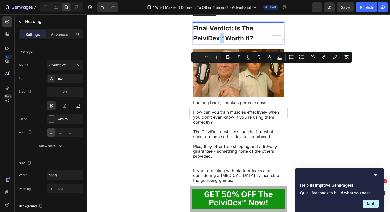
copy span "™"
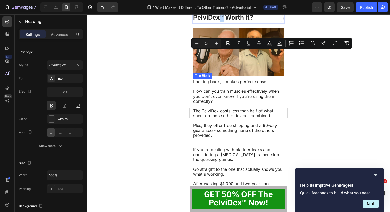
scroll to position [1253, 0]
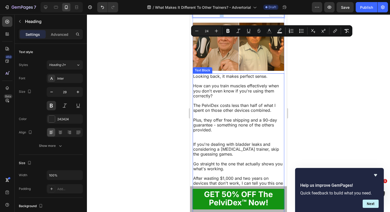
click at [225, 113] on span "The PelviDex costs less than half of what I spent on those other devices combin…" at bounding box center [234, 108] width 82 height 10
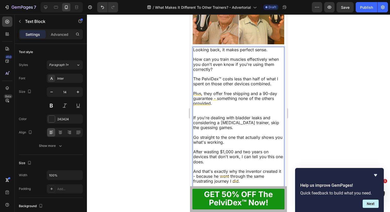
scroll to position [1281, 0]
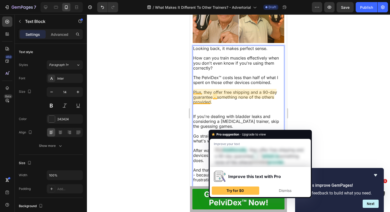
click at [217, 105] on span "Plus, they offer free shipping and a 90-day guarantee - something none of the o…" at bounding box center [235, 97] width 84 height 15
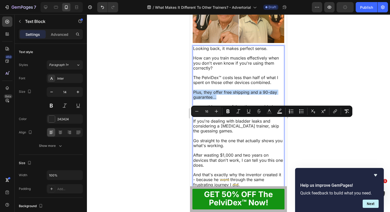
drag, startPoint x: 223, startPoint y: 127, endPoint x: 193, endPoint y: 120, distance: 31.0
click at [193, 120] on div "Looking back, it makes perfect sense. How can you train muscles effectively whe…" at bounding box center [239, 156] width 92 height 220
click at [239, 100] on p "Plus, they offer free shipping and a 90-day guarantee..." at bounding box center [238, 95] width 91 height 10
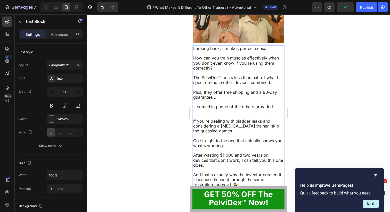
click at [232, 104] on p "Rich Text Editor. Editing area: main" at bounding box center [238, 102] width 91 height 5
click at [212, 114] on p "Rich Text Editor. Editing area: main" at bounding box center [238, 112] width 91 height 5
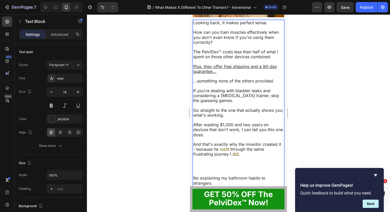
scroll to position [1309, 0]
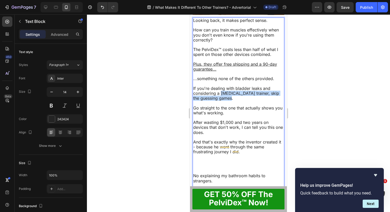
drag, startPoint x: 220, startPoint y: 122, endPoint x: 248, endPoint y: 126, distance: 28.4
click at [248, 101] on p "If you're dealing with bladder leaks and considering a pelvic floor trainer, sk…" at bounding box center [238, 93] width 91 height 15
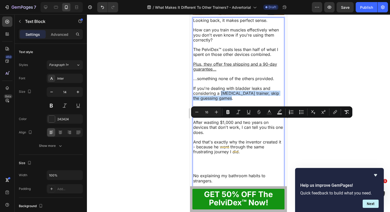
click at [248, 101] on p "If you're dealing with bladder leaks and considering a pelvic floor trainer, sk…" at bounding box center [238, 93] width 91 height 15
drag, startPoint x: 253, startPoint y: 126, endPoint x: 259, endPoint y: 124, distance: 6.0
click at [259, 101] on p "If you're dealing with bladder leaks and considering a pelvic floor trainer, sk…" at bounding box center [238, 93] width 91 height 15
click at [241, 105] on p "Rich Text Editor. Editing area: main" at bounding box center [238, 103] width 91 height 5
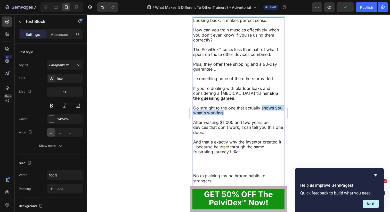
drag, startPoint x: 239, startPoint y: 140, endPoint x: 262, endPoint y: 139, distance: 23.0
click at [262, 116] on p "Go straight to the one that actually shows you what's working." at bounding box center [238, 111] width 91 height 10
click at [251, 135] on span "After wasting $1,000 and two years on devices that don't work, I can tell you t…" at bounding box center [238, 127] width 90 height 15
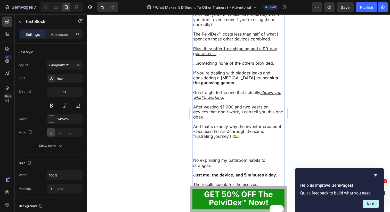
scroll to position [1330, 0]
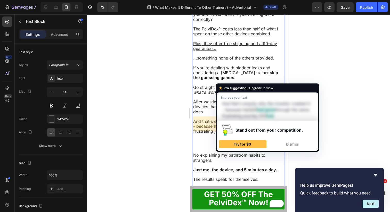
click at [218, 134] on span "And that's exactly why the inventor created it - because he went through the sa…" at bounding box center [237, 126] width 88 height 15
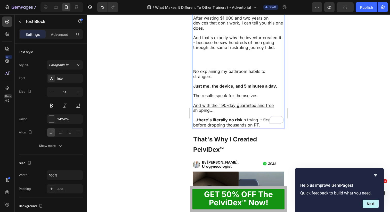
scroll to position [1418, 0]
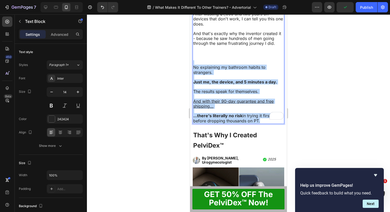
drag, startPoint x: 262, startPoint y: 146, endPoint x: 227, endPoint y: 92, distance: 64.0
click at [227, 92] on div "Looking back, it makes perfect sense. How can you train muscles effectively whe…" at bounding box center [239, 16] width 92 height 215
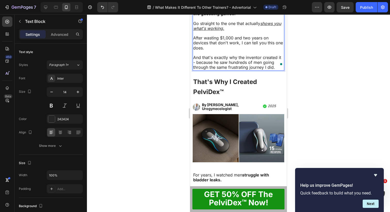
scroll to position [1385, 0]
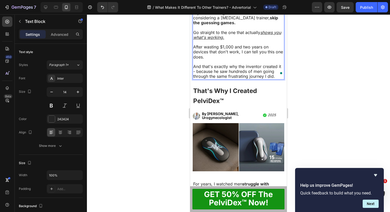
click at [196, 79] on span "And that's exactly why the inventor created it - because he saw hundreds of men…" at bounding box center [237, 71] width 88 height 15
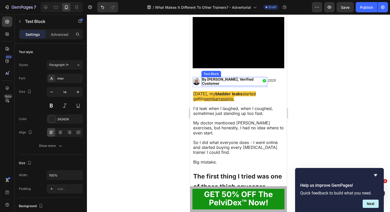
scroll to position [113, 0]
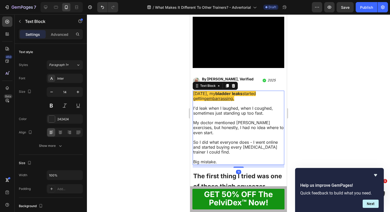
click at [248, 101] on p "Rich Text Editor. Editing area: main" at bounding box center [238, 103] width 91 height 5
click at [297, 106] on div at bounding box center [238, 113] width 303 height 198
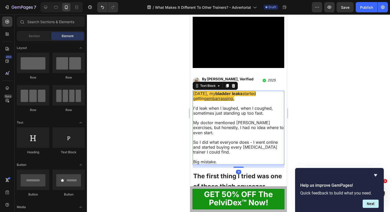
click at [237, 111] on span "I'd leak when I laughed, when I coughed, sometimes just standing up too fast." at bounding box center [233, 111] width 80 height 10
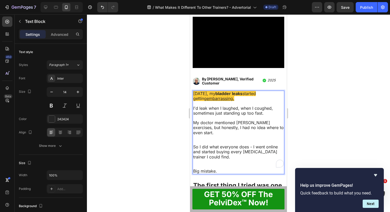
click at [205, 107] on span "I'd leak when I laughed, when I coughed, sometimes just standing up too fast." at bounding box center [233, 111] width 80 height 10
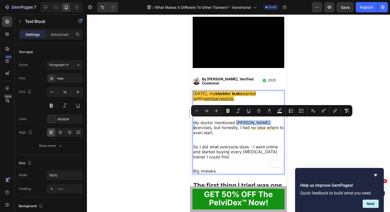
drag, startPoint x: 237, startPoint y: 121, endPoint x: 266, endPoint y: 122, distance: 29.1
click at [266, 122] on span "My doctor mentioned Kegel exercises, but honestly, I had no idea where to even …" at bounding box center [238, 127] width 91 height 15
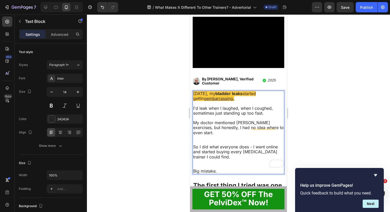
click at [268, 123] on span "My doctor mentioned Kegel exercises, but honestly, I had no idea where to even …" at bounding box center [238, 127] width 91 height 15
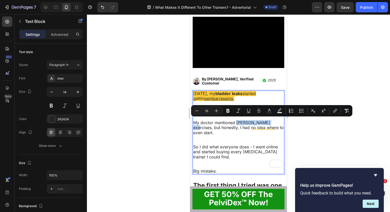
drag, startPoint x: 268, startPoint y: 123, endPoint x: 236, endPoint y: 122, distance: 31.7
click at [236, 122] on span "My doctor mentioned Kegel exercises, but honestly, I had no idea where to even …" at bounding box center [238, 127] width 91 height 15
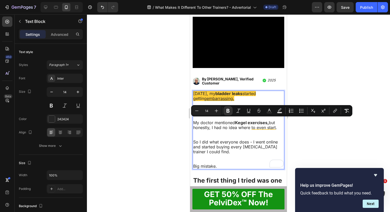
click at [223, 129] on p "My doctor mentioned Kegel exercises, but honestly, I had no idea where to even …" at bounding box center [238, 129] width 91 height 19
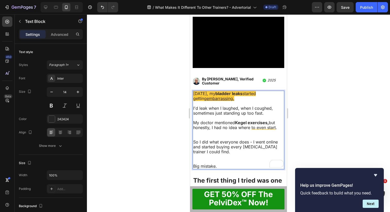
click at [223, 127] on span "My doctor mentioned Kegel exercises, but honestly, I had no idea where to even …" at bounding box center [235, 125] width 84 height 10
drag, startPoint x: 237, startPoint y: 127, endPoint x: 220, endPoint y: 127, distance: 16.2
click at [220, 127] on span "My doctor mentioned Kegel exercises, but honestly, I had no idea where to even …" at bounding box center [235, 125] width 84 height 10
click at [276, 126] on span "My doctor mentioned Kegel exercises, but honestly, I had no idea where to even …" at bounding box center [235, 125] width 84 height 10
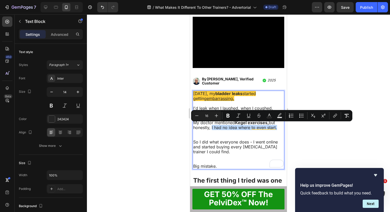
drag, startPoint x: 278, startPoint y: 126, endPoint x: 211, endPoint y: 127, distance: 66.5
click at [211, 127] on p "My doctor mentioned Kegel exercises, but honestly, I had no idea where to even …" at bounding box center [238, 129] width 91 height 19
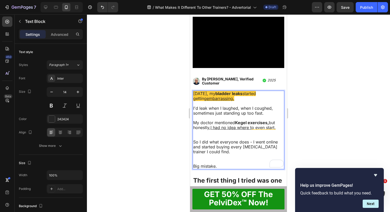
click at [231, 138] on div "Two years ago, my bladder leaks started getting embarrassing. I'd leak when I l…" at bounding box center [239, 130] width 92 height 79
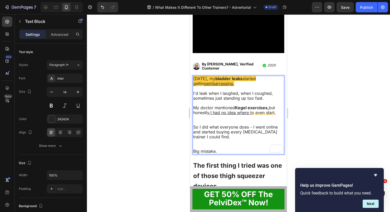
scroll to position [133, 0]
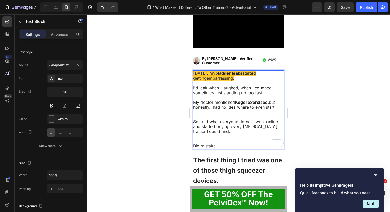
click at [221, 138] on p "So I did what everyone does - I went online and started buying every pelvic flo…" at bounding box center [238, 131] width 91 height 24
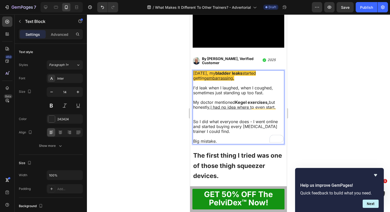
click at [251, 120] on span "So I did what everyone does - I went online and started buying every pelvic flo…" at bounding box center [235, 126] width 85 height 15
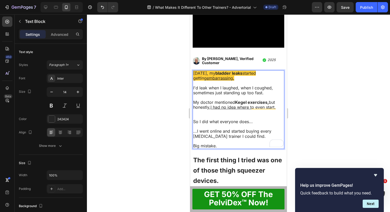
click at [232, 144] on p "Big mistake." at bounding box center [238, 146] width 91 height 5
click at [210, 144] on span "Big mistake." at bounding box center [205, 145] width 24 height 5
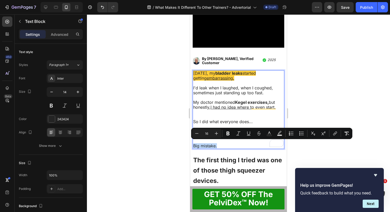
click at [210, 144] on span "Big mistake." at bounding box center [205, 145] width 24 height 5
click at [228, 144] on p "Big mistake." at bounding box center [238, 146] width 91 height 5
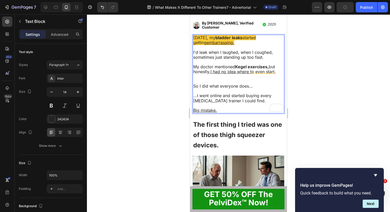
scroll to position [184, 0]
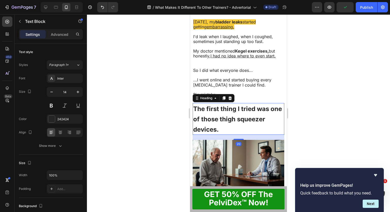
click at [230, 116] on span "The first thing I tried was one of those thigh squeezer devices." at bounding box center [237, 119] width 89 height 28
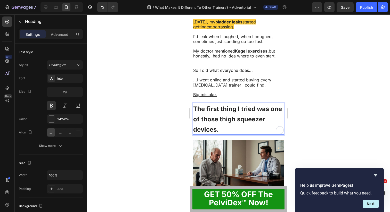
click at [207, 107] on span "The first thing I tried was one of those thigh squeezer devices." at bounding box center [237, 119] width 89 height 28
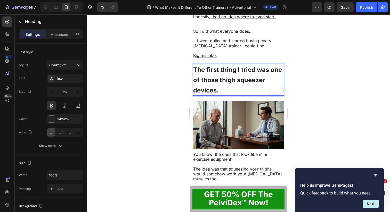
scroll to position [219, 0]
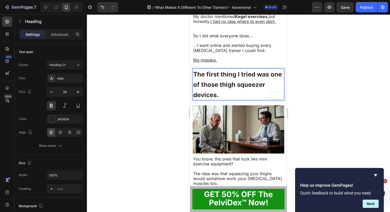
click at [225, 93] on p "The first thing I tried was one of those thigh squeezer devices." at bounding box center [238, 84] width 91 height 31
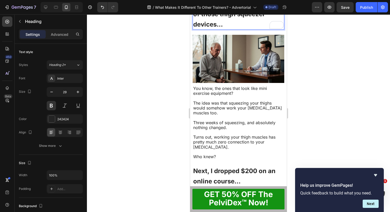
scroll to position [291, 0]
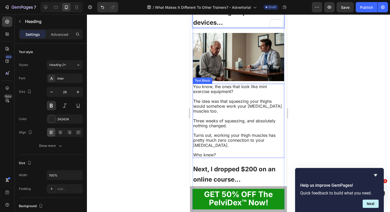
click at [229, 95] on p "Rich Text Editor. Editing area: main" at bounding box center [238, 96] width 91 height 5
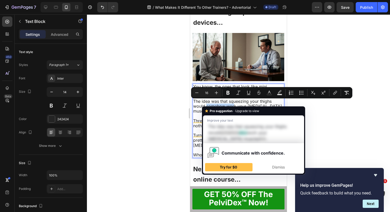
drag, startPoint x: 206, startPoint y: 104, endPoint x: 233, endPoint y: 105, distance: 27.4
click at [233, 105] on span "The idea was that squeezing your thighs would somehow work your pelvic floor mu…" at bounding box center [237, 106] width 89 height 15
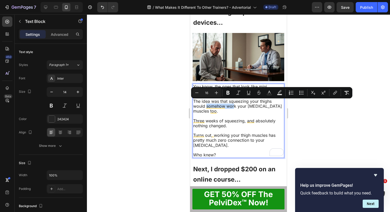
click at [233, 105] on span "The idea was that squeezing your thighs would somehow work your pelvic floor mu…" at bounding box center [237, 106] width 89 height 15
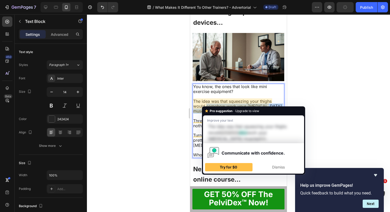
drag, startPoint x: 229, startPoint y: 108, endPoint x: 207, endPoint y: 105, distance: 22.1
click at [207, 105] on p "The idea was that squeezing your thighs would somehow work your pelvic floor mu…" at bounding box center [238, 106] width 91 height 15
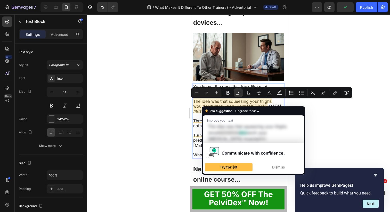
click at [201, 104] on span "The idea was that squeezing your thighs would somehow work your pelvic floor mu…" at bounding box center [236, 106] width 87 height 15
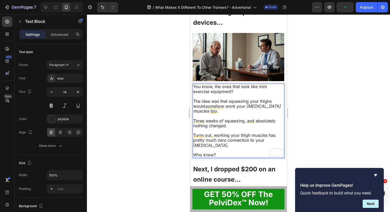
click at [236, 94] on p "Rich Text Editor. Editing area: main" at bounding box center [238, 96] width 91 height 5
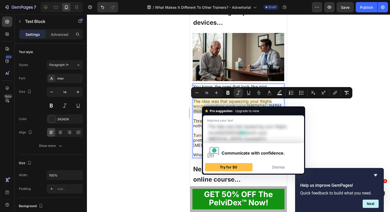
drag, startPoint x: 224, startPoint y: 108, endPoint x: 207, endPoint y: 104, distance: 17.4
click at [207, 104] on p "The idea was that squeezing your thighs would somehow work your pelvic floor mu…" at bounding box center [238, 106] width 91 height 15
click at [201, 105] on span "The idea was that squeezing your thighs would somehow work your pelvic floor mu…" at bounding box center [232, 106] width 78 height 15
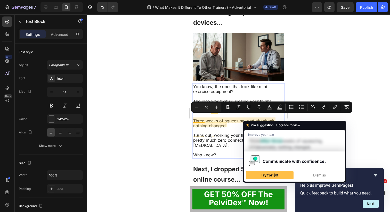
drag, startPoint x: 243, startPoint y: 124, endPoint x: 247, endPoint y: 119, distance: 6.8
click at [247, 119] on p "Three weeks of squeezing, and absolutely nothing changed." at bounding box center [238, 124] width 91 height 10
click at [230, 128] on p "Rich Text Editor. Editing area: main" at bounding box center [238, 130] width 91 height 5
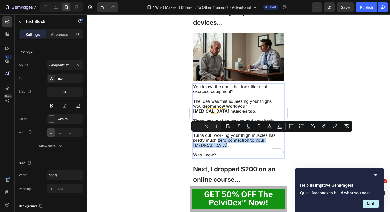
drag, startPoint x: 217, startPoint y: 137, endPoint x: 230, endPoint y: 141, distance: 12.6
click at [230, 141] on p "Turns out, working your thigh muscles has pretty much zero connection to your p…" at bounding box center [238, 140] width 91 height 15
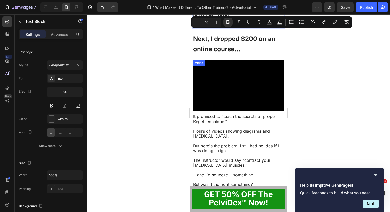
scroll to position [422, 0]
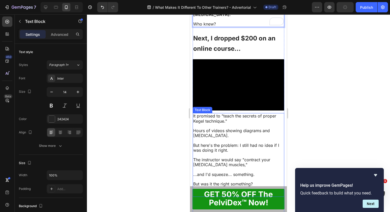
click at [229, 128] on span "Hours of videos showing diagrams and [MEDICAL_DATA]." at bounding box center [231, 133] width 77 height 10
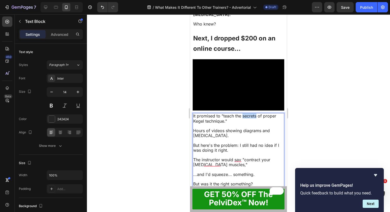
drag, startPoint x: 243, startPoint y: 112, endPoint x: 256, endPoint y: 112, distance: 12.9
click at [256, 113] on span "It promised to "teach the secrets of proper Kegel technique."" at bounding box center [234, 118] width 83 height 10
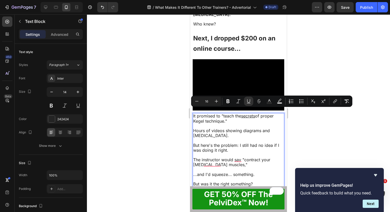
click at [240, 128] on span "Hours of videos showing diagrams and [MEDICAL_DATA]." at bounding box center [231, 133] width 77 height 10
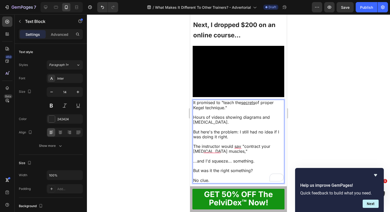
scroll to position [439, 0]
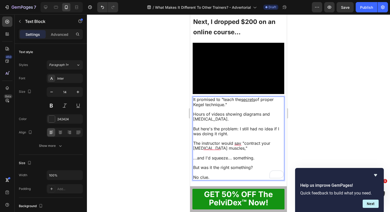
drag, startPoint x: 239, startPoint y: 124, endPoint x: 254, endPoint y: 128, distance: 15.2
click at [254, 128] on p "But here's the problem: I still had no idea if I was doing it right." at bounding box center [238, 132] width 91 height 10
drag, startPoint x: 254, startPoint y: 128, endPoint x: 240, endPoint y: 123, distance: 15.0
click at [240, 127] on p "But here's the problem: I still had no idea if I was doing it right." at bounding box center [238, 132] width 91 height 10
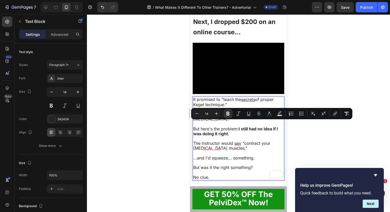
click at [231, 136] on p "To enrich screen reader interactions, please activate Accessibility in Grammarl…" at bounding box center [238, 138] width 91 height 5
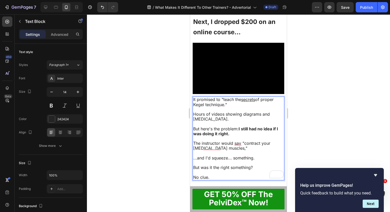
click at [226, 144] on p "The instructor would say "contract your [MEDICAL_DATA] muscles,"" at bounding box center [238, 146] width 91 height 10
click at [240, 165] on span "But was it the right something?" at bounding box center [223, 167] width 60 height 5
click at [251, 165] on p "But was it the right muscle?" at bounding box center [238, 167] width 91 height 5
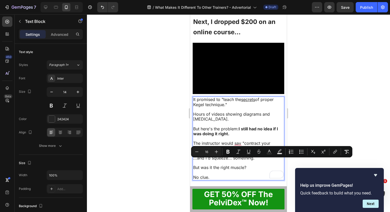
drag, startPoint x: 250, startPoint y: 162, endPoint x: 221, endPoint y: 162, distance: 29.1
click at [221, 165] on p "But was it the right muscle?" at bounding box center [238, 167] width 91 height 5
click at [235, 170] on p "To enrich screen reader interactions, please activate Accessibility in Grammarl…" at bounding box center [238, 172] width 91 height 5
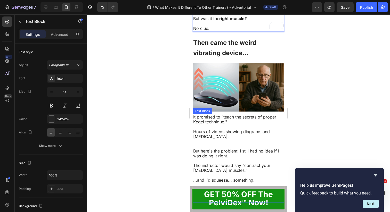
scroll to position [589, 0]
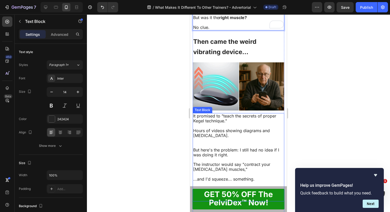
click at [237, 124] on p "Rich Text Editor. Editing area: main" at bounding box center [238, 126] width 91 height 5
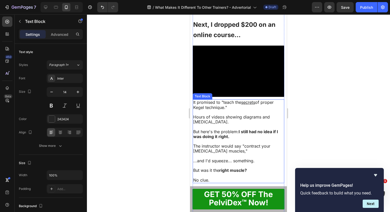
scroll to position [427, 0]
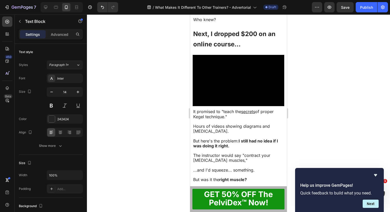
click at [224, 126] on span "Hours of videos showing diagrams and [MEDICAL_DATA]." at bounding box center [231, 129] width 77 height 10
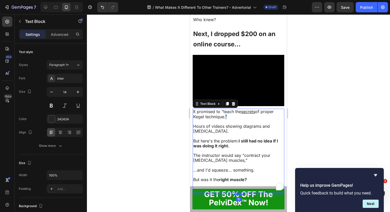
click at [224, 114] on span "It promised to "teach the secrets of proper Kegel technique."" at bounding box center [233, 114] width 80 height 10
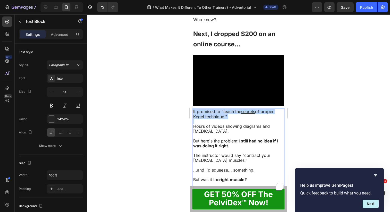
click at [224, 114] on span "It promised to "teach the secrets of proper Kegel technique."" at bounding box center [233, 114] width 80 height 10
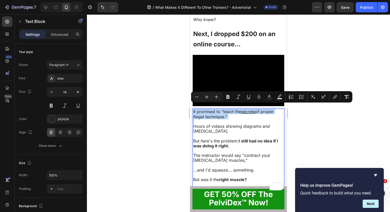
click at [221, 111] on span "It promised to "teach the secrets of proper Kegel technique."" at bounding box center [233, 114] width 80 height 10
click at [224, 119] on p "To enrich screen reader interactions, please activate Accessibility in Grammarl…" at bounding box center [238, 121] width 91 height 5
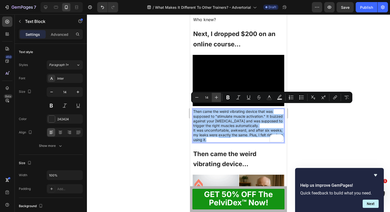
click at [215, 97] on icon "Editor contextual toolbar" at bounding box center [216, 97] width 5 height 5
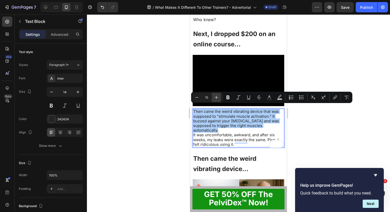
click at [215, 97] on icon "Editor contextual toolbar" at bounding box center [216, 97] width 5 height 5
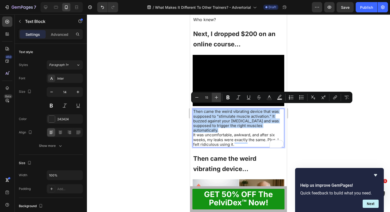
type input "16"
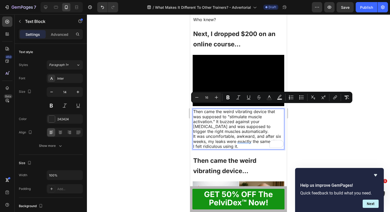
click at [216, 113] on span "Then came the weird vibrating device that was supposed to "stimulate muscle act…" at bounding box center [234, 121] width 82 height 25
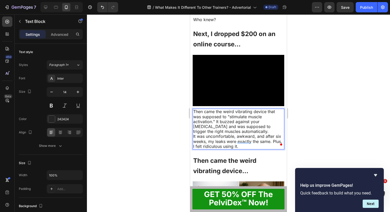
click at [215, 117] on span "Then came the weird vibrating device that was supposed to "stimulate muscle act…" at bounding box center [234, 121] width 82 height 25
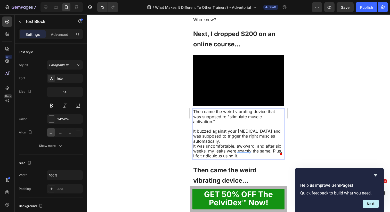
click at [202, 144] on span "It was uncomfortable, awkward, and after six weeks, my leaks were exactly the s…" at bounding box center [237, 151] width 89 height 15
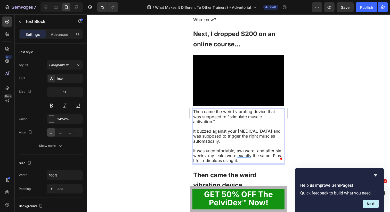
click at [273, 151] on span "It was uncomfortable, awkward, and after six weeks, my leaks were exactly the s…" at bounding box center [237, 155] width 89 height 15
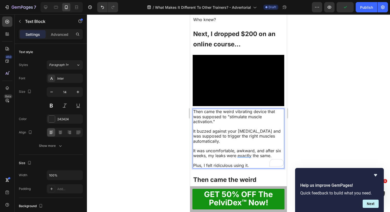
click at [256, 129] on span "It buzzed against your perineum and was supposed to trigger the right muscles a…" at bounding box center [236, 136] width 87 height 15
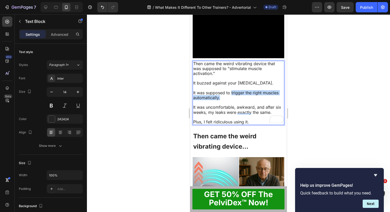
drag, startPoint x: 231, startPoint y: 136, endPoint x: 238, endPoint y: 140, distance: 7.4
click at [238, 100] on p "It was supposed to trigger the right muscles automatically." at bounding box center [238, 96] width 91 height 10
click at [229, 105] on p "To enrich screen reader interactions, please activate Accessibility in Grammarl…" at bounding box center [238, 102] width 91 height 5
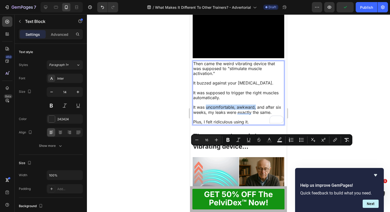
drag, startPoint x: 255, startPoint y: 151, endPoint x: 206, endPoint y: 151, distance: 49.0
click at [206, 115] on span "It was uncomfortable, awkward, and after six weeks, my leaks were exactly the s…" at bounding box center [237, 110] width 88 height 10
click at [210, 110] on strong "uncomfortable, awkward," at bounding box center [231, 107] width 52 height 5
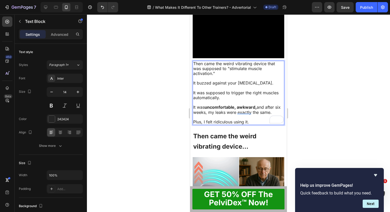
click at [207, 115] on span "It was uncomfortable, awkward, and after six weeks, my leaks were exactly the s…" at bounding box center [236, 110] width 87 height 10
click at [259, 115] on span "It was uncomfortable, awkward, and after six weeks, my leaks were exactly the s…" at bounding box center [236, 110] width 87 height 10
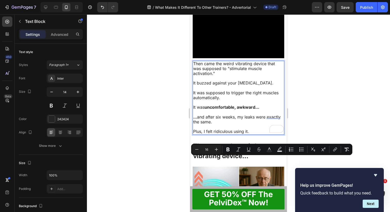
drag, startPoint x: 241, startPoint y: 166, endPoint x: 245, endPoint y: 161, distance: 6.3
click at [245, 125] on p "... and after six weeks, my leaks were exactly the same." at bounding box center [238, 120] width 91 height 10
click at [242, 81] on p "To enrich screen reader interactions, please activate Accessibility in Grammarl…" at bounding box center [238, 78] width 91 height 5
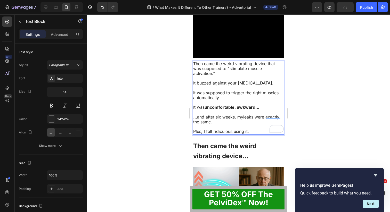
drag, startPoint x: 230, startPoint y: 118, endPoint x: 228, endPoint y: 112, distance: 5.6
click at [228, 76] on p "Then came the weird vibrating device that was supposed to "stimulate muscle act…" at bounding box center [238, 68] width 91 height 15
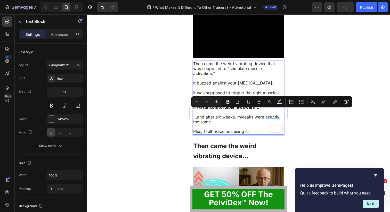
click at [230, 76] on span "Then came the weird vibrating device that was supposed to "stimulate muscle act…" at bounding box center [234, 68] width 82 height 15
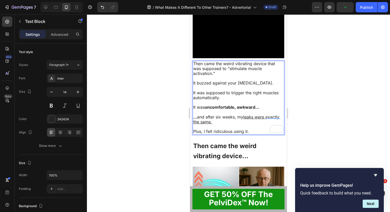
click at [226, 76] on span "Then came the weird vibrating device that was supposed to "stimulate muscle act…" at bounding box center [234, 68] width 82 height 15
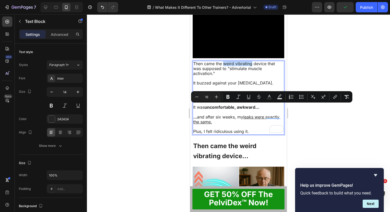
drag, startPoint x: 225, startPoint y: 108, endPoint x: 253, endPoint y: 108, distance: 27.9
click at [253, 76] on span "Then came the weird vibrating device that was supposed to "stimulate muscle act…" at bounding box center [234, 68] width 82 height 15
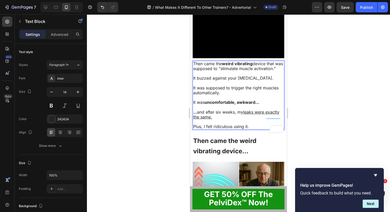
click at [234, 85] on p "To enrich screen reader interactions, please activate Accessibility in Grammarl…" at bounding box center [238, 83] width 91 height 5
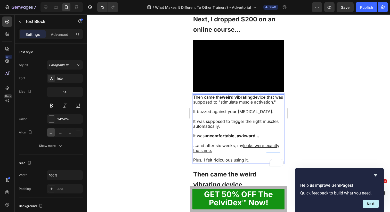
scroll to position [382, 0]
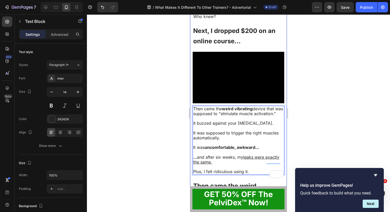
click at [314, 89] on div at bounding box center [238, 113] width 303 height 198
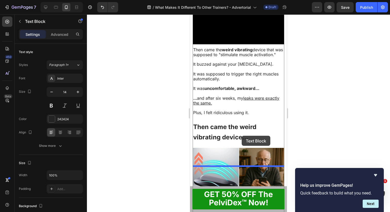
scroll to position [433, 0]
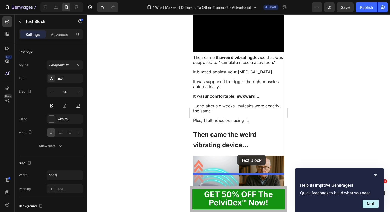
drag, startPoint x: 253, startPoint y: 122, endPoint x: 237, endPoint y: 156, distance: 37.3
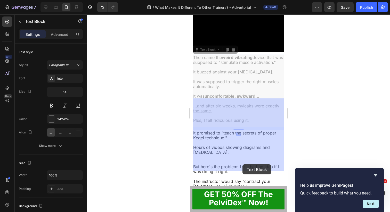
drag, startPoint x: 235, startPoint y: 113, endPoint x: 238, endPoint y: 152, distance: 39.8
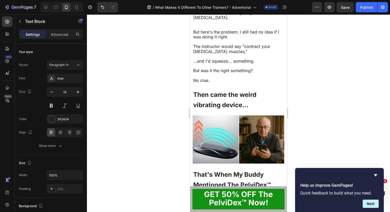
scroll to position [574, 0]
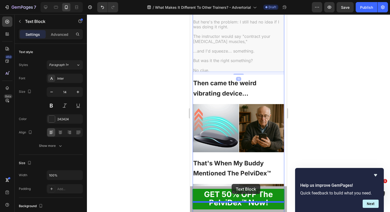
drag, startPoint x: 234, startPoint y: 75, endPoint x: 232, endPoint y: 183, distance: 108.1
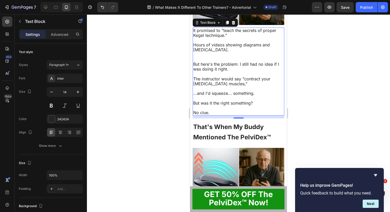
scroll to position [580, 0]
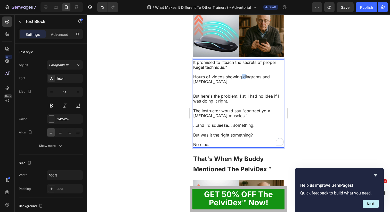
drag, startPoint x: 241, startPoint y: 124, endPoint x: 245, endPoint y: 123, distance: 3.9
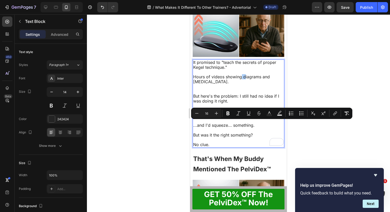
click at [318, 117] on div "Minus 16 Plus Bold Italic Underline Strikethrough Text Color Text Background Co…" at bounding box center [271, 113] width 159 height 9
click at [317, 127] on div at bounding box center [238, 113] width 303 height 198
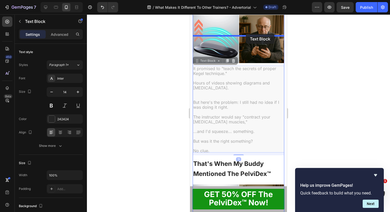
drag, startPoint x: 245, startPoint y: 127, endPoint x: 246, endPoint y: 34, distance: 93.4
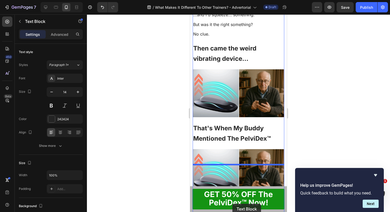
scroll to position [675, 0]
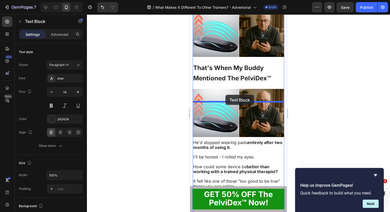
drag, startPoint x: 239, startPoint y: 52, endPoint x: 225, endPoint y: 94, distance: 44.3
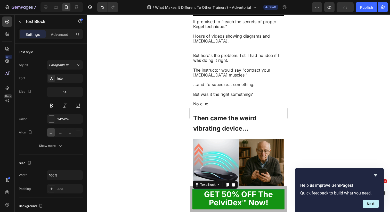
scroll to position [469, 0]
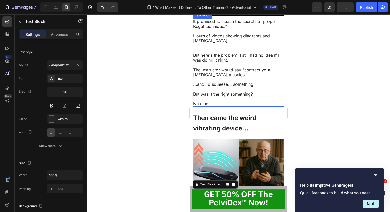
click at [233, 72] on div "It promised to "teach the secrets of proper Kegel technique." Hours of videos s…" at bounding box center [239, 63] width 92 height 88
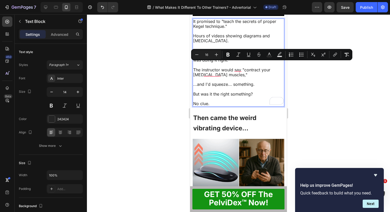
drag, startPoint x: 243, startPoint y: 65, endPoint x: 248, endPoint y: 72, distance: 8.6
click at [248, 29] on p "It promised to "teach the secrets of proper Kegel technique."" at bounding box center [238, 24] width 91 height 10
click at [233, 29] on p "It promised to "teach the secrets of proper Kegel technique."" at bounding box center [238, 24] width 91 height 10
drag, startPoint x: 229, startPoint y: 70, endPoint x: 221, endPoint y: 65, distance: 10.0
click at [221, 29] on p "It promised to "teach the secrets of proper Kegel technique."" at bounding box center [238, 24] width 91 height 10
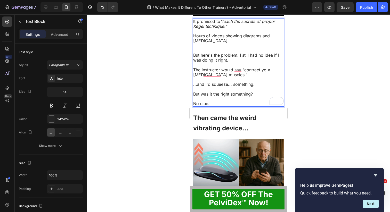
click at [235, 43] on span "Hours of videos showing diagrams and [MEDICAL_DATA]." at bounding box center [231, 38] width 77 height 10
click at [223, 48] on p "Rich Text Editor. Editing area: main" at bounding box center [238, 46] width 91 height 5
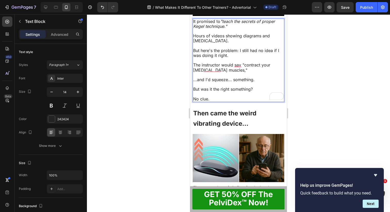
click at [238, 58] on span "But here's the problem: I still had no idea if I was doing it right." at bounding box center [236, 53] width 86 height 10
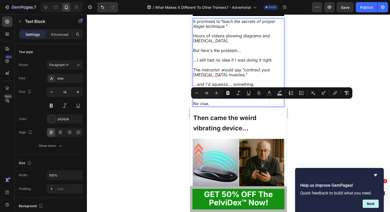
drag, startPoint x: 274, startPoint y: 104, endPoint x: 216, endPoint y: 103, distance: 58.0
click at [216, 63] on p "...I still had no idea if I was doing it right." at bounding box center [238, 60] width 91 height 5
click at [220, 77] on span "The instructor would say "contract your [MEDICAL_DATA] muscles,"" at bounding box center [231, 72] width 77 height 10
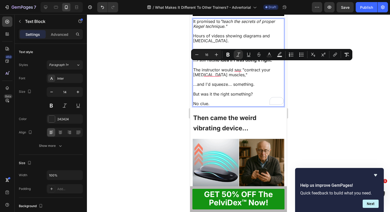
drag, startPoint x: 243, startPoint y: 66, endPoint x: 275, endPoint y: 71, distance: 32.4
click at [275, 29] on p "It promised to "teach the secrets of proper Kegel technique."" at bounding box center [238, 24] width 91 height 10
click at [237, 29] on p "It promised to "teach the secrets of proper Kegel technique."" at bounding box center [238, 24] width 91 height 10
click at [227, 29] on icon ""teach the secrets of proper Kegel technique."" at bounding box center [234, 24] width 82 height 10
drag, startPoint x: 227, startPoint y: 70, endPoint x: 222, endPoint y: 65, distance: 8.0
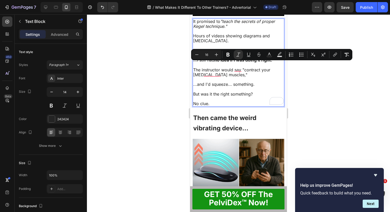
click at [222, 29] on icon ""teach the secrets of proper Kegel technique."" at bounding box center [234, 24] width 82 height 10
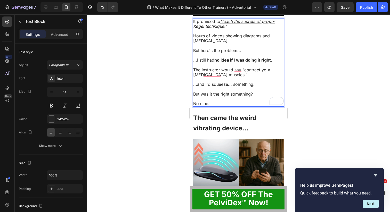
click at [246, 34] on p "Rich Text Editor. Editing area: main" at bounding box center [238, 31] width 91 height 5
click at [239, 97] on span "But was it the right something?" at bounding box center [223, 94] width 60 height 5
drag, startPoint x: 248, startPoint y: 137, endPoint x: 218, endPoint y: 138, distance: 29.4
click at [218, 97] on p "But was it the right muscle?" at bounding box center [238, 94] width 91 height 5
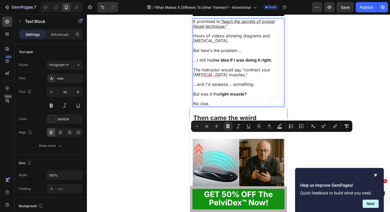
click at [242, 97] on strong "right muscle?" at bounding box center [233, 94] width 28 height 5
click at [249, 53] on p "But here's the problem..." at bounding box center [238, 50] width 91 height 5
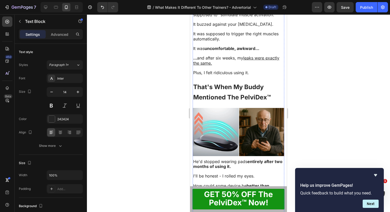
scroll to position [640, 0]
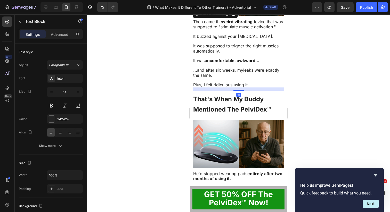
click at [222, 34] on p "To enrich screen reader interactions, please activate Accessibility in Grammarl…" at bounding box center [238, 31] width 91 height 5
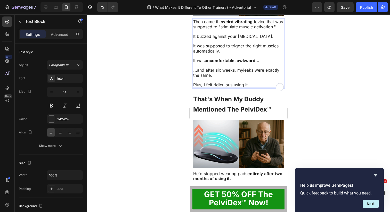
click at [251, 24] on strong "weird vibrating" at bounding box center [237, 21] width 31 height 5
click at [277, 29] on p "Then came the weird vibrating device that was supposed to "stimulate muscle act…" at bounding box center [238, 24] width 91 height 10
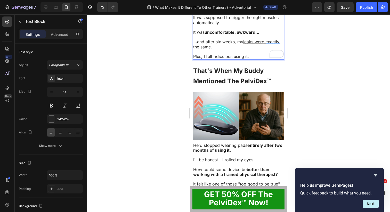
scroll to position [669, 0]
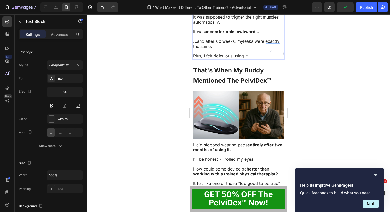
click at [222, 25] on p "It was supposed to trigger the right muscles automatically." at bounding box center [238, 20] width 91 height 10
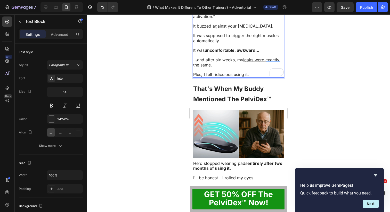
scroll to position [650, 0]
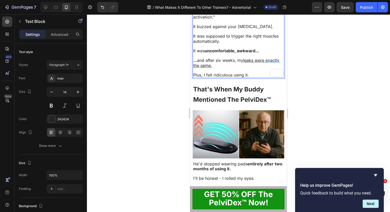
drag, startPoint x: 220, startPoint y: 60, endPoint x: 199, endPoint y: 56, distance: 21.2
click at [199, 19] on p "It was supposed to "stimulate muscle activation."" at bounding box center [238, 15] width 91 height 10
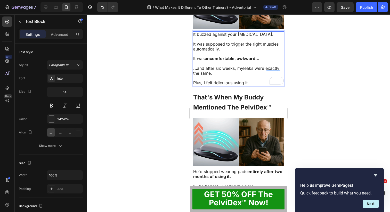
scroll to position [618, 0]
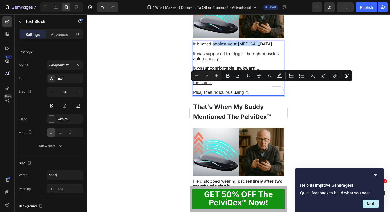
drag, startPoint x: 262, startPoint y: 86, endPoint x: 213, endPoint y: 88, distance: 49.6
click at [213, 46] on p "It buzzed against your perineum." at bounding box center [238, 44] width 91 height 5
click at [232, 66] on p "To enrich screen reader interactions, please activate Accessibility in Grammarl…" at bounding box center [238, 63] width 91 height 5
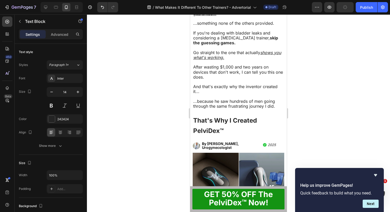
scroll to position [1286, 0]
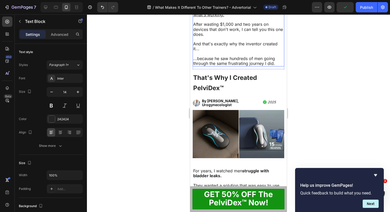
click at [240, 17] on p "Go straight to the one that actually shows you what's working." at bounding box center [238, 12] width 91 height 10
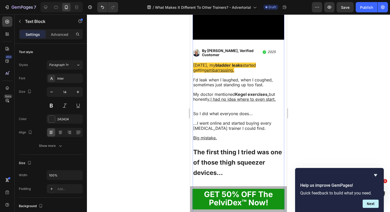
scroll to position [146, 0]
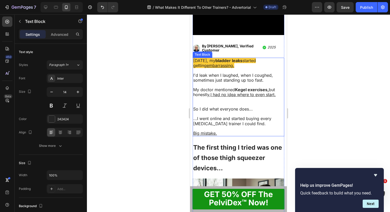
click at [230, 101] on p "My doctor mentioned Kegel exercises, but honestly, I had no idea where to even …" at bounding box center [238, 96] width 91 height 19
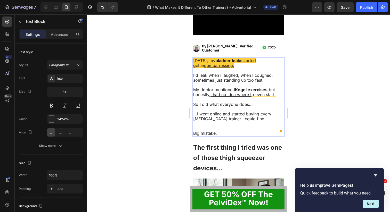
click at [221, 123] on p "...I went online and started buying every [MEDICAL_DATA] trainer I could find." at bounding box center [238, 121] width 91 height 19
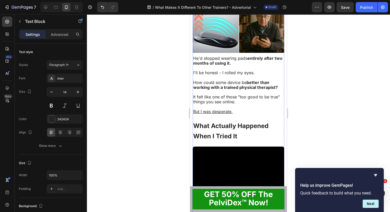
scroll to position [787, 0]
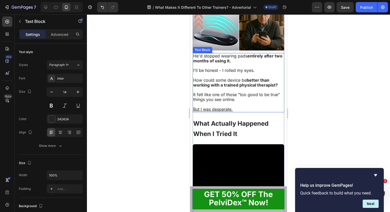
click at [246, 78] on strong "better than working with a trained physical therapist?" at bounding box center [235, 83] width 85 height 10
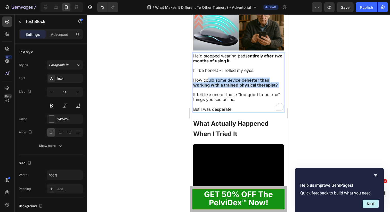
drag, startPoint x: 279, startPoint y: 78, endPoint x: 208, endPoint y: 73, distance: 71.4
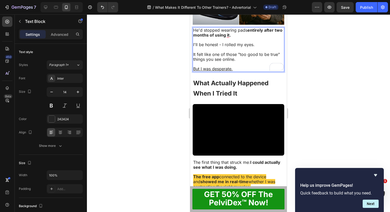
scroll to position [813, 0]
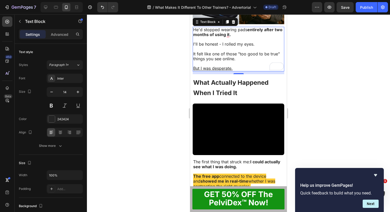
click at [319, 57] on div at bounding box center [238, 113] width 303 height 198
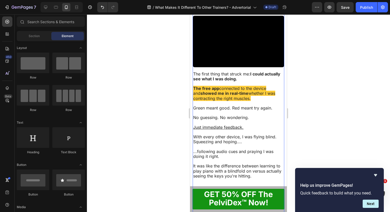
scroll to position [902, 0]
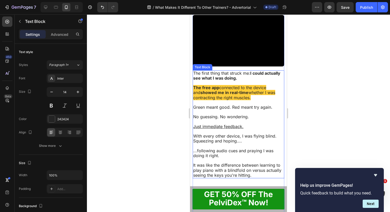
click at [254, 105] on span "Green meant good. Red meant try again." at bounding box center [232, 107] width 79 height 5
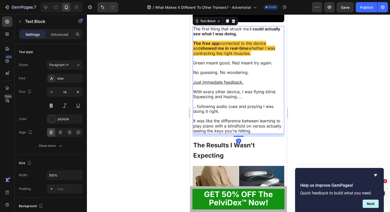
scroll to position [946, 0]
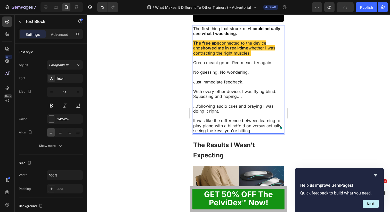
click at [239, 118] on span "It was like the difference between learning to play piano with a blindfold on v…" at bounding box center [237, 125] width 88 height 15
click at [249, 118] on span "It was like the difference between learning to play piano with a blindfold on v…" at bounding box center [237, 125] width 88 height 15
click at [263, 118] on span "It was like the difference between learning to play piano with a blindfold on v…" at bounding box center [237, 125] width 88 height 15
click at [249, 118] on span "It was like the difference between learning to play piano with a blindfold on v…" at bounding box center [237, 125] width 88 height 15
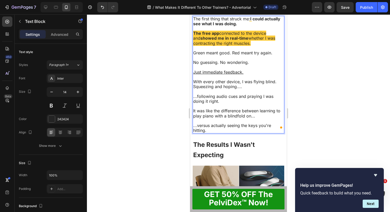
scroll to position [957, 0]
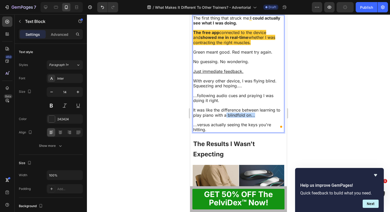
drag, startPoint x: 255, startPoint y: 105, endPoint x: 226, endPoint y: 105, distance: 28.6
click at [226, 108] on p "It was like the difference between learning to play piano with a blindfold on..." at bounding box center [238, 113] width 91 height 10
click at [248, 122] on span "...versus actually seeing the keys you're hitting." at bounding box center [232, 127] width 78 height 10
click at [256, 93] on span "...following audio cues and praying I was doing it right." at bounding box center [233, 98] width 80 height 10
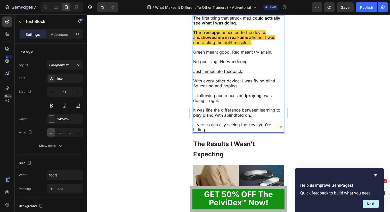
click at [250, 108] on span "It was like the difference between learning to play piano with a blindfold on..." at bounding box center [236, 113] width 87 height 10
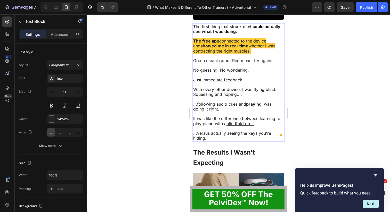
scroll to position [949, 0]
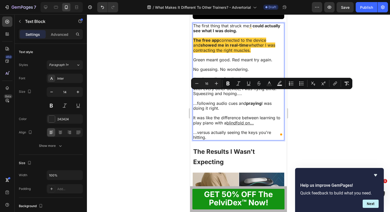
drag, startPoint x: 260, startPoint y: 101, endPoint x: 263, endPoint y: 96, distance: 5.3
click at [263, 101] on p "...following audio cues and praying I was doing it right." at bounding box center [238, 106] width 91 height 10
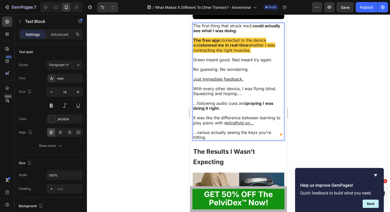
click at [258, 116] on p "It was like the difference between learning to play piano with a blindfold on..." at bounding box center [238, 121] width 91 height 10
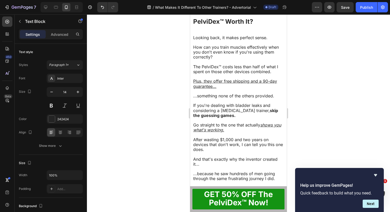
scroll to position [1260, 0]
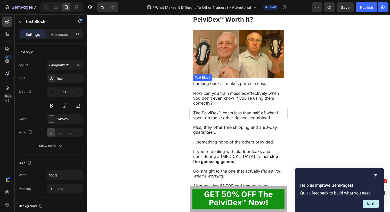
click at [248, 91] on span "How can you train muscles effectively when you don't even know if you're using …" at bounding box center [236, 98] width 86 height 15
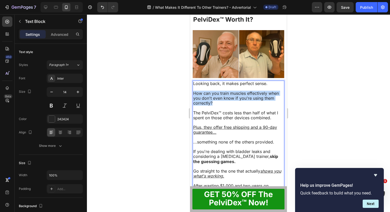
drag, startPoint x: 224, startPoint y: 91, endPoint x: 194, endPoint y: 81, distance: 31.9
click at [194, 91] on p "How can you train muscles effectively when you don't even know if you're using …" at bounding box center [238, 98] width 91 height 15
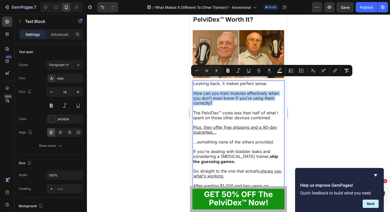
click at [226, 91] on span "How can you train muscles effectively when you don't even know if you're using …" at bounding box center [236, 98] width 86 height 15
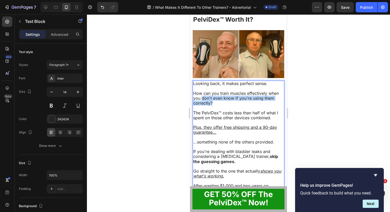
drag, startPoint x: 202, startPoint y: 86, endPoint x: 218, endPoint y: 91, distance: 16.5
click at [218, 91] on p "How can you train muscles effectively when you don't even know if you're using …" at bounding box center [238, 98] width 91 height 15
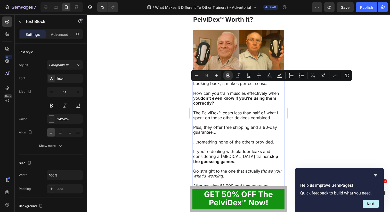
click at [216, 110] on span "The PelviDex™ costs less than half of what I spent on those other devices combi…" at bounding box center [235, 115] width 85 height 10
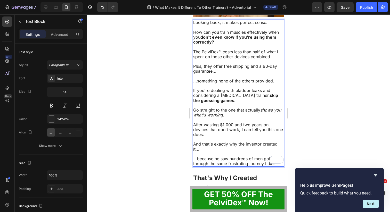
scroll to position [1322, 0]
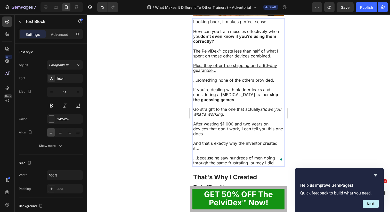
click at [240, 121] on span "After wasting $1,000 and two years on devices that don't work, I can tell you t…" at bounding box center [238, 128] width 90 height 15
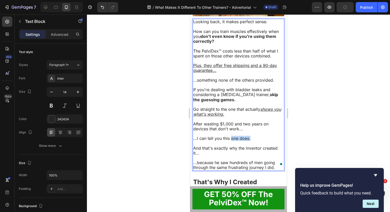
drag, startPoint x: 255, startPoint y: 124, endPoint x: 231, endPoint y: 124, distance: 23.7
click at [231, 136] on p "...I can tell you this one does." at bounding box center [238, 138] width 91 height 5
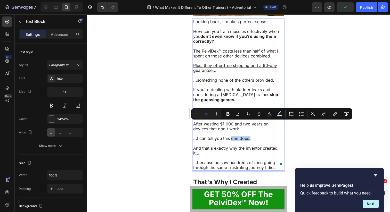
click at [234, 136] on span "...I can tell you this one does." at bounding box center [221, 138] width 57 height 5
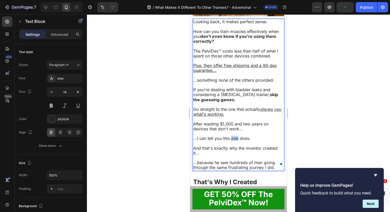
click at [234, 136] on span "...I can tell you this one does." at bounding box center [221, 138] width 57 height 5
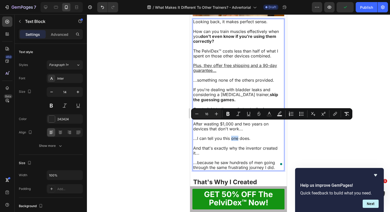
click at [234, 136] on span "...I can tell you this one does." at bounding box center [221, 138] width 57 height 5
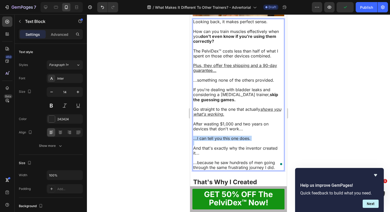
click at [234, 136] on span "...I can tell you this one does." at bounding box center [221, 138] width 57 height 5
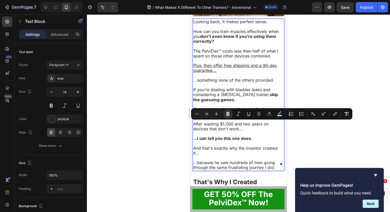
click at [225, 146] on span "And that's exactly why the inventor created it..." at bounding box center [235, 151] width 84 height 10
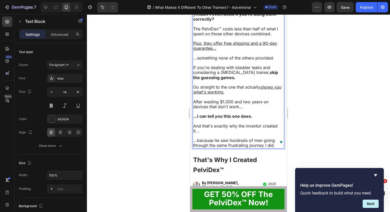
scroll to position [1345, 0]
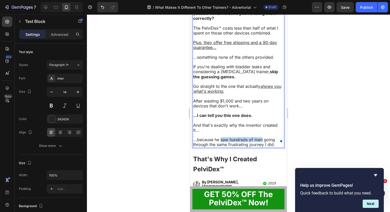
drag, startPoint x: 221, startPoint y: 126, endPoint x: 262, endPoint y: 125, distance: 41.0
click at [262, 137] on span "...because he saw hundreds of men going through the same frustrating journey I …" at bounding box center [234, 142] width 82 height 10
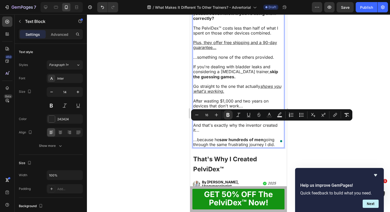
click at [263, 99] on span "After wasting $1,000 and two years on devices that don't work..." at bounding box center [230, 104] width 75 height 10
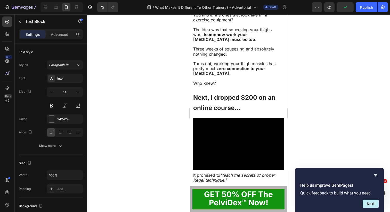
scroll to position [341, 0]
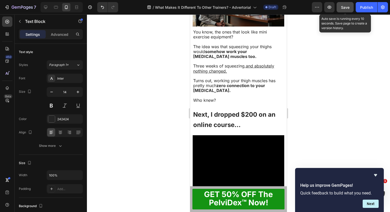
click at [345, 7] on span "Save" at bounding box center [345, 7] width 9 height 4
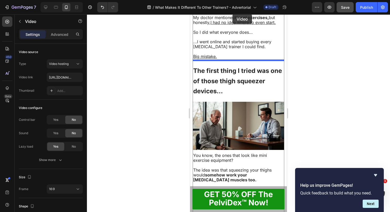
scroll to position [142, 0]
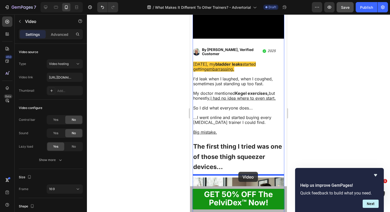
drag, startPoint x: 231, startPoint y: 131, endPoint x: 238, endPoint y: 172, distance: 41.9
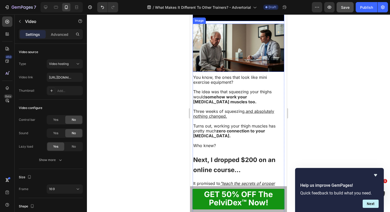
scroll to position [355, 0]
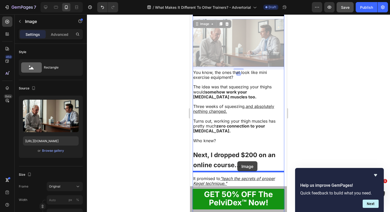
drag, startPoint x: 241, startPoint y: 42, endPoint x: 237, endPoint y: 161, distance: 120.0
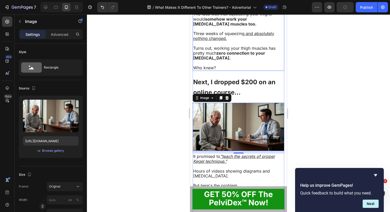
scroll to position [377, 0]
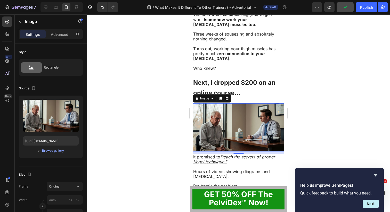
click at [320, 82] on div at bounding box center [238, 113] width 303 height 198
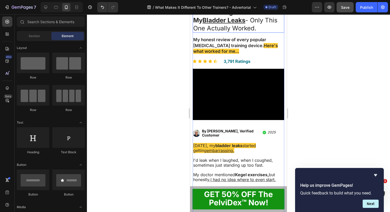
scroll to position [66, 0]
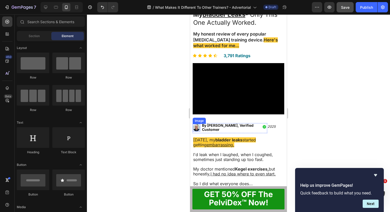
click at [196, 127] on img at bounding box center [196, 127] width 7 height 7
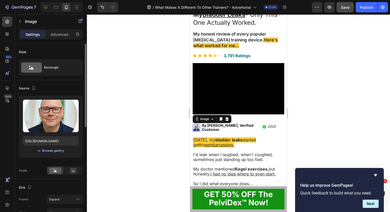
click at [51, 152] on div "Browse gallery" at bounding box center [53, 151] width 22 height 5
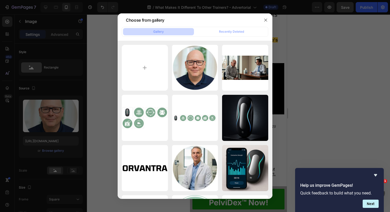
type input "C:\fakepath\250250 (3).jpg"
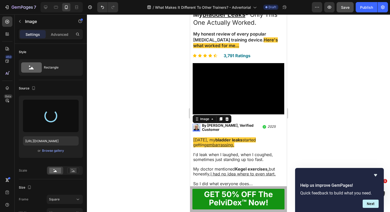
type input "https://cdn.shopify.com/s/files/1/0930/8586/0214/files/gempages_584513484348195…"
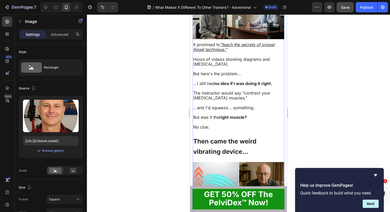
scroll to position [449, 0]
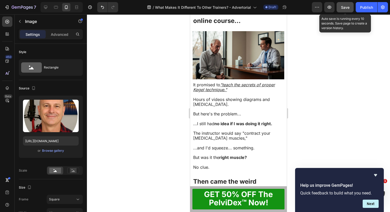
click at [338, 9] on button "Save" at bounding box center [345, 7] width 17 height 10
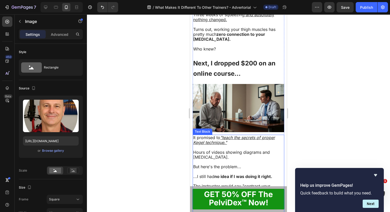
scroll to position [401, 0]
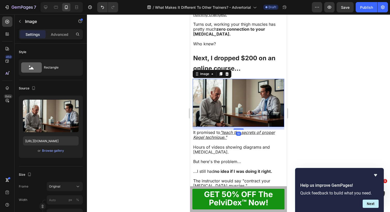
click at [246, 101] on img at bounding box center [239, 103] width 92 height 48
click at [49, 152] on div "Browse gallery" at bounding box center [53, 151] width 22 height 5
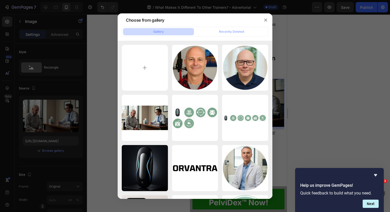
type input "C:\fakepath\1520800 split (1).jpg"
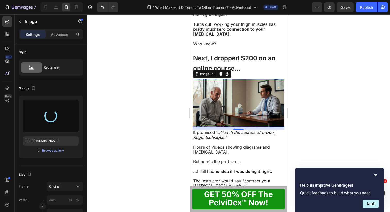
type input "[URL][DOMAIN_NAME]"
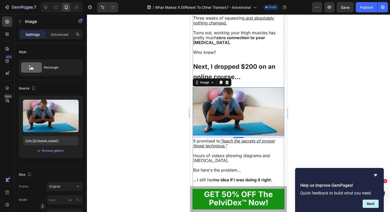
scroll to position [381, 0]
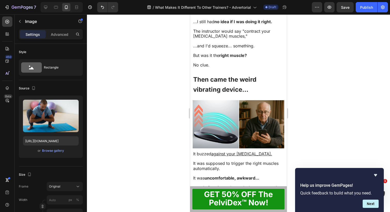
scroll to position [544, 0]
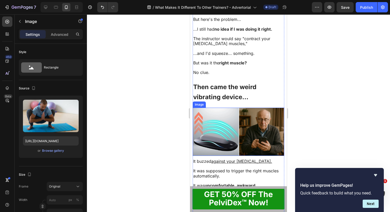
click at [249, 120] on img at bounding box center [239, 132] width 92 height 48
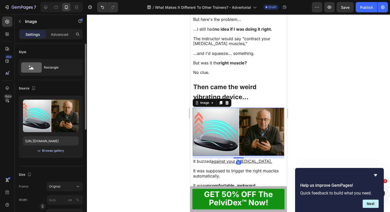
click at [58, 151] on div "Browse gallery" at bounding box center [53, 151] width 22 height 5
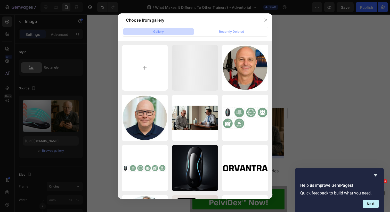
type input "C:\fakepath\1520800 split (2).jpg"
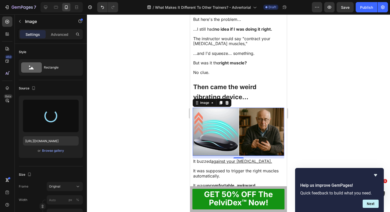
type input "[URL][DOMAIN_NAME]"
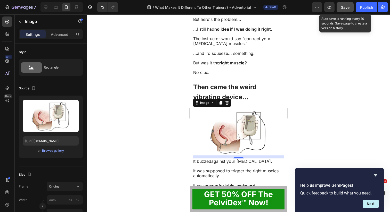
click at [348, 9] on span "Save" at bounding box center [345, 7] width 9 height 4
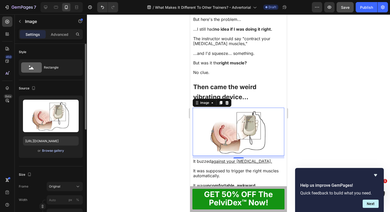
click at [55, 150] on div "Browse gallery" at bounding box center [53, 151] width 22 height 5
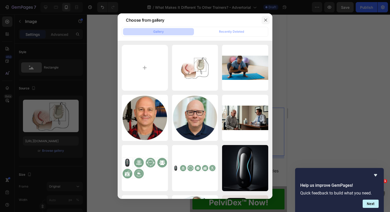
type input "C:\fakepath\1520800 split (3).jpg"
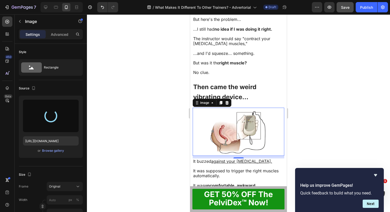
type input "[URL][DOMAIN_NAME]"
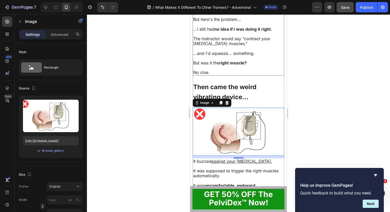
click at [333, 97] on div at bounding box center [238, 113] width 303 height 198
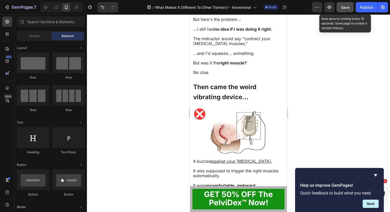
click at [347, 7] on span "Save" at bounding box center [345, 7] width 9 height 4
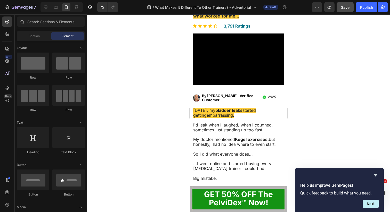
scroll to position [0, 0]
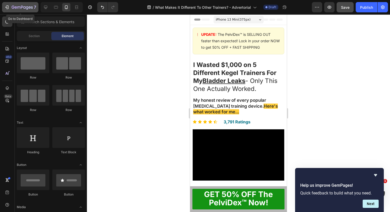
click at [21, 11] on button "7" at bounding box center [20, 7] width 36 height 10
